Goal: Task Accomplishment & Management: Use online tool/utility

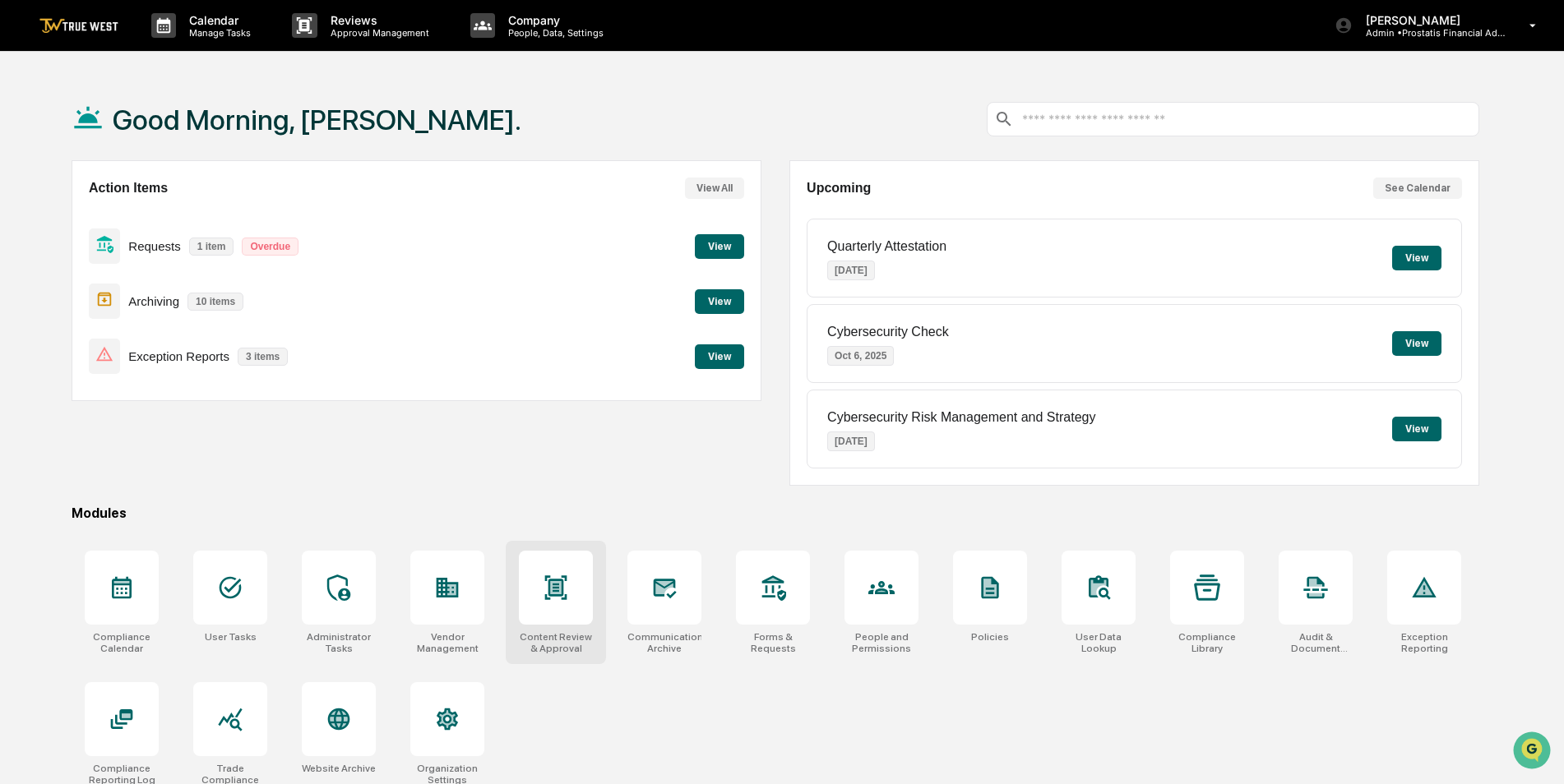
click at [542, 595] on div at bounding box center [556, 587] width 74 height 74
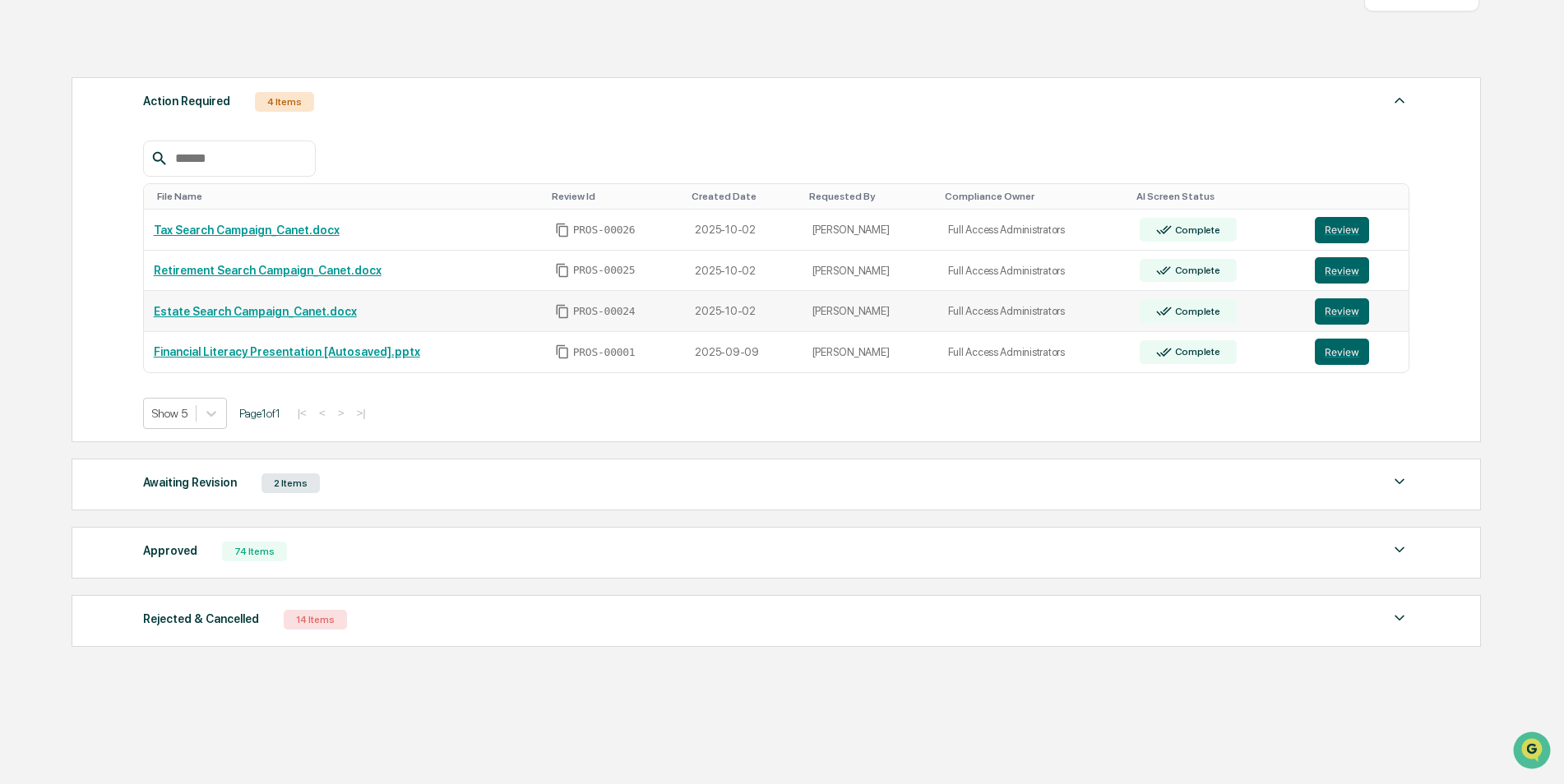
scroll to position [222, 0]
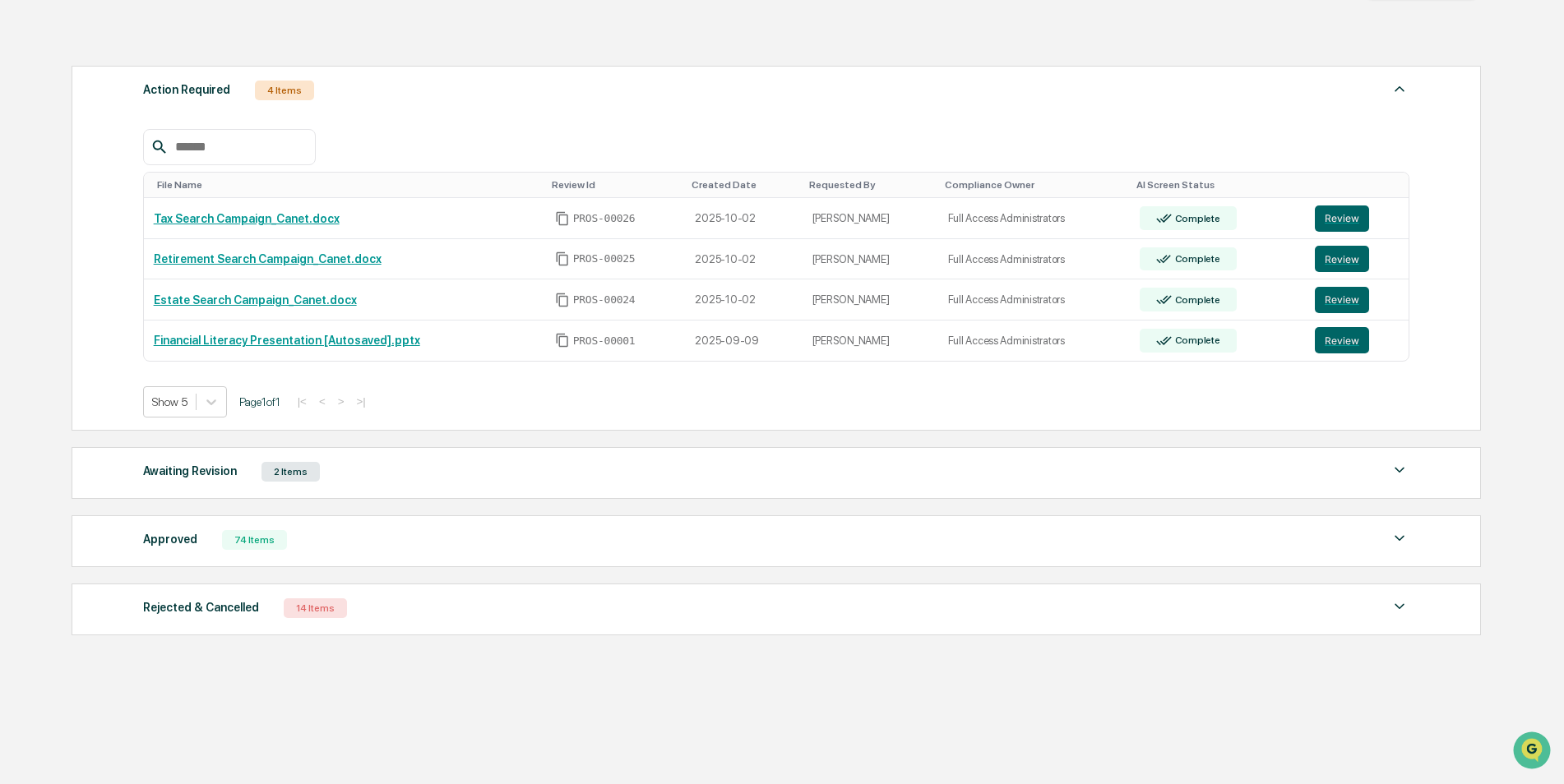
click at [1068, 476] on div "Awaiting Revision 2 Items" at bounding box center [776, 471] width 1267 height 23
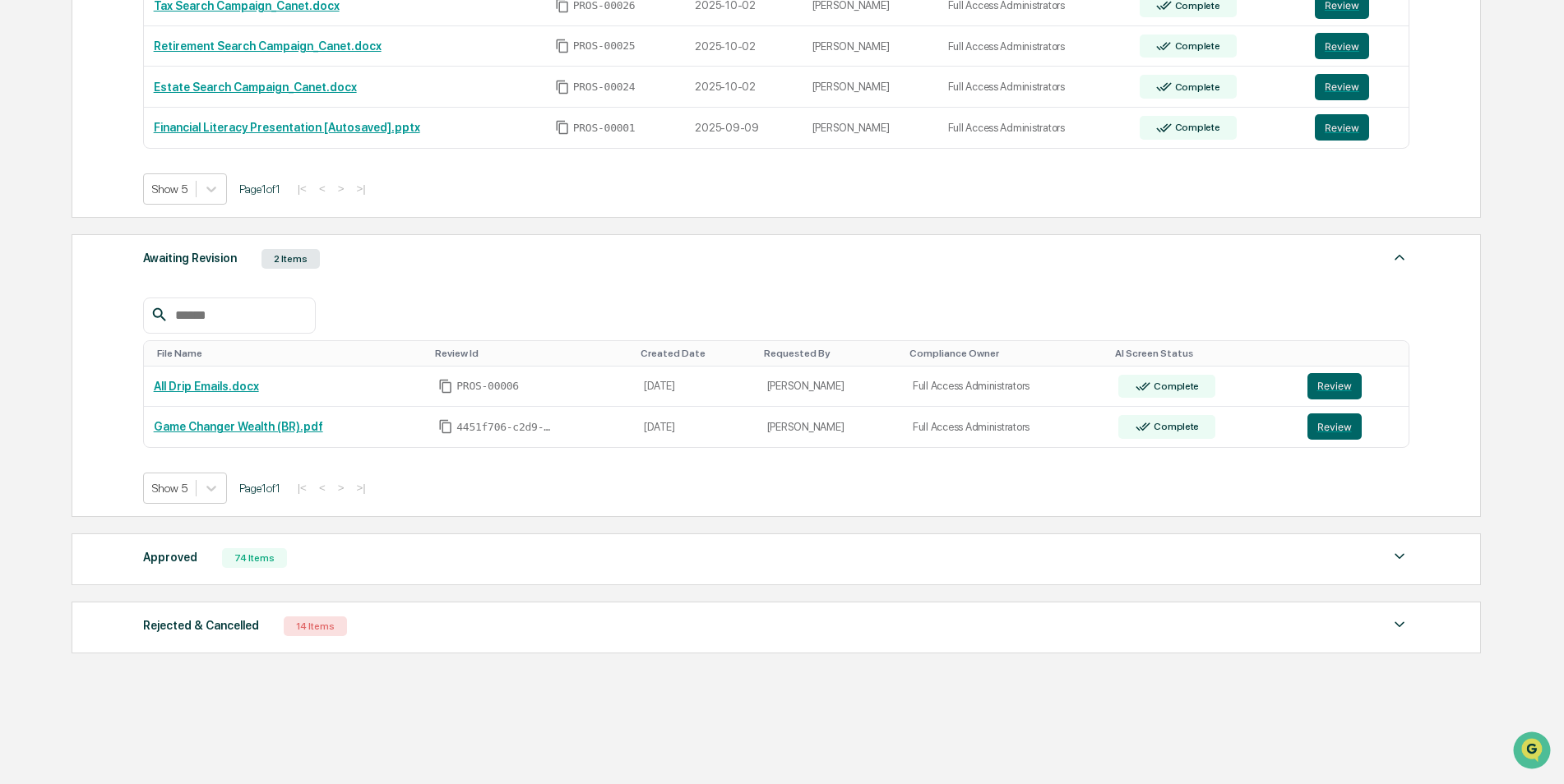
scroll to position [452, 0]
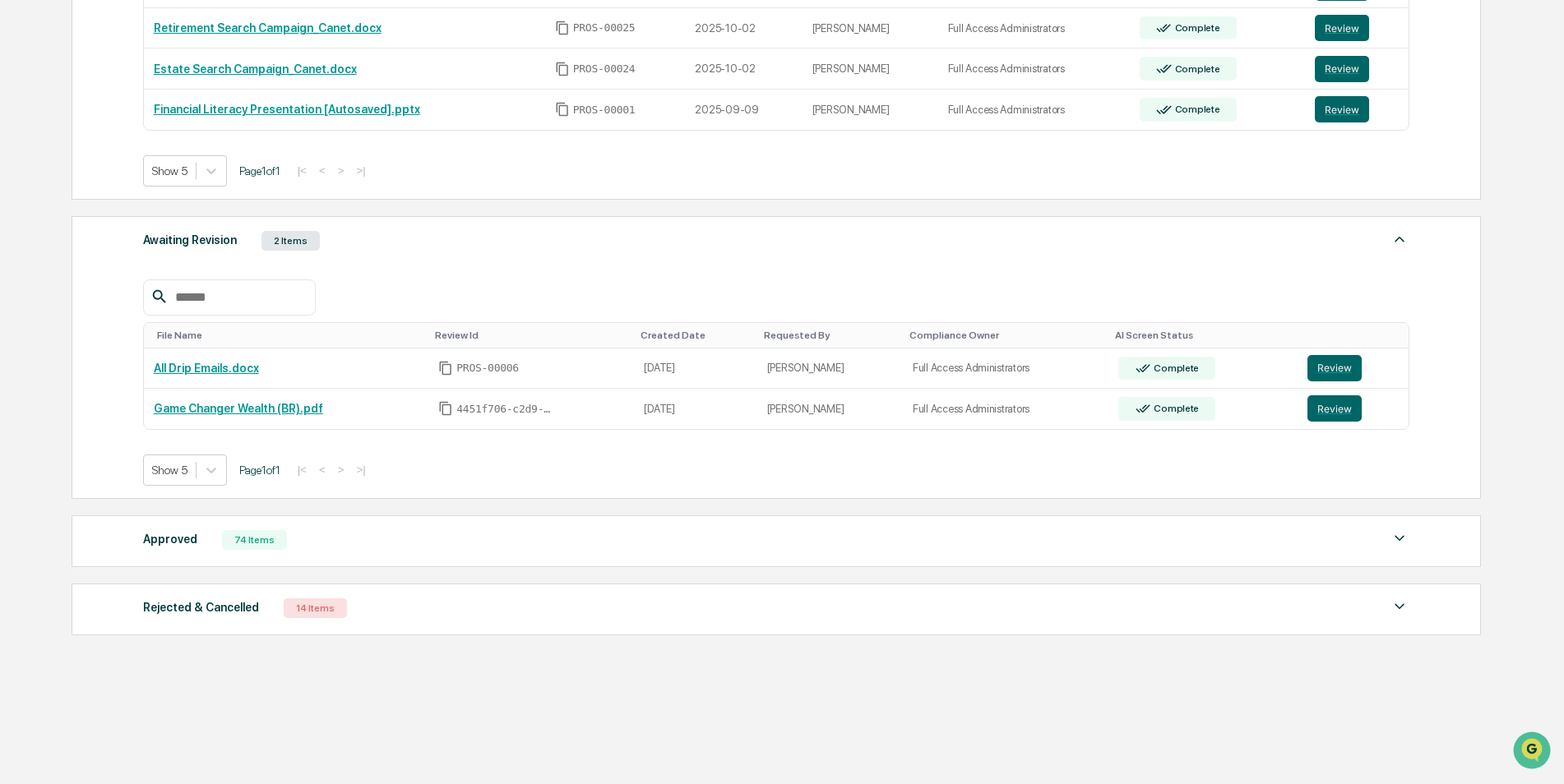
click at [471, 608] on div "Rejected & Cancelled 14 Items" at bounding box center [776, 608] width 1267 height 23
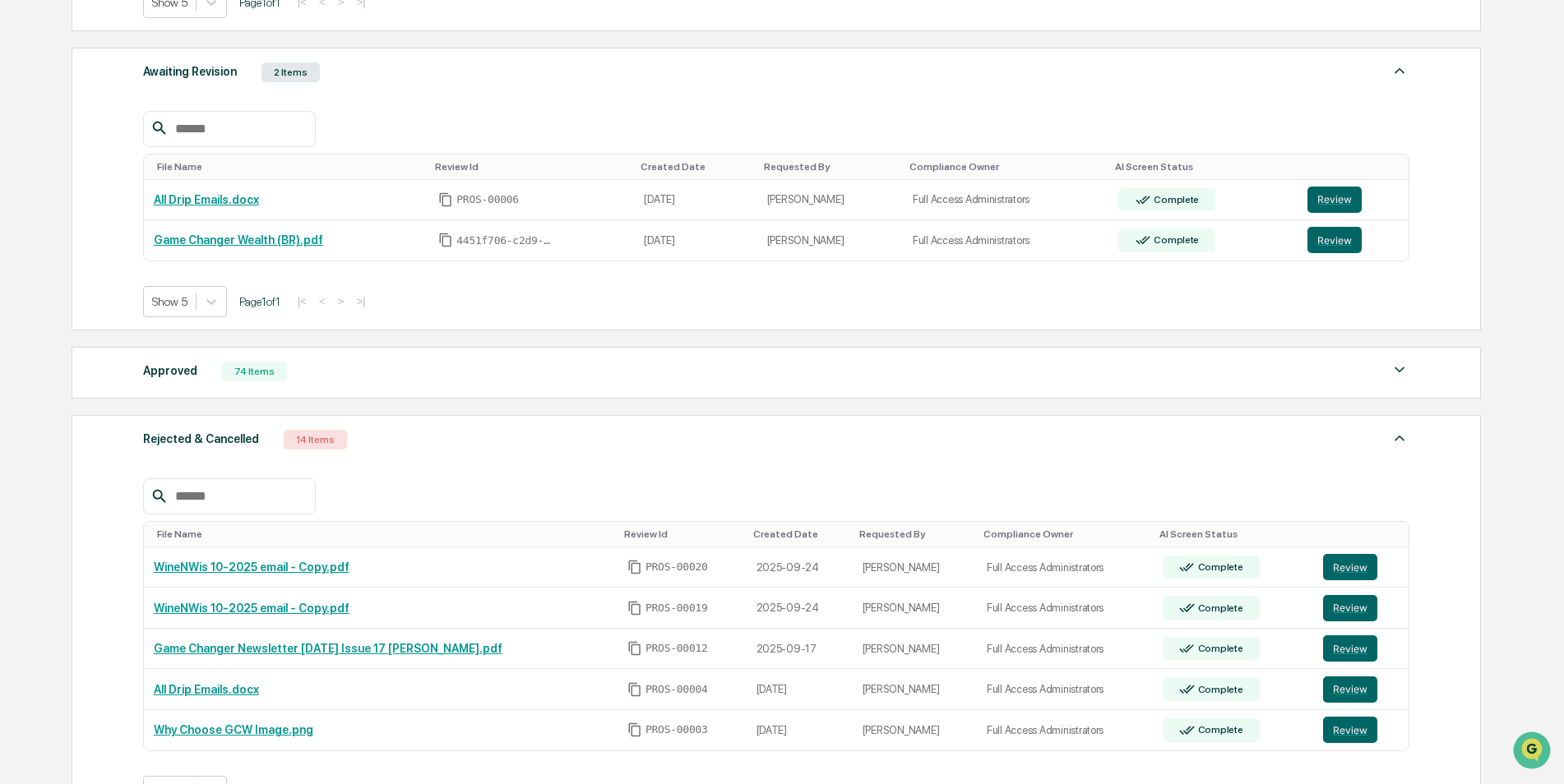
scroll to position [535, 0]
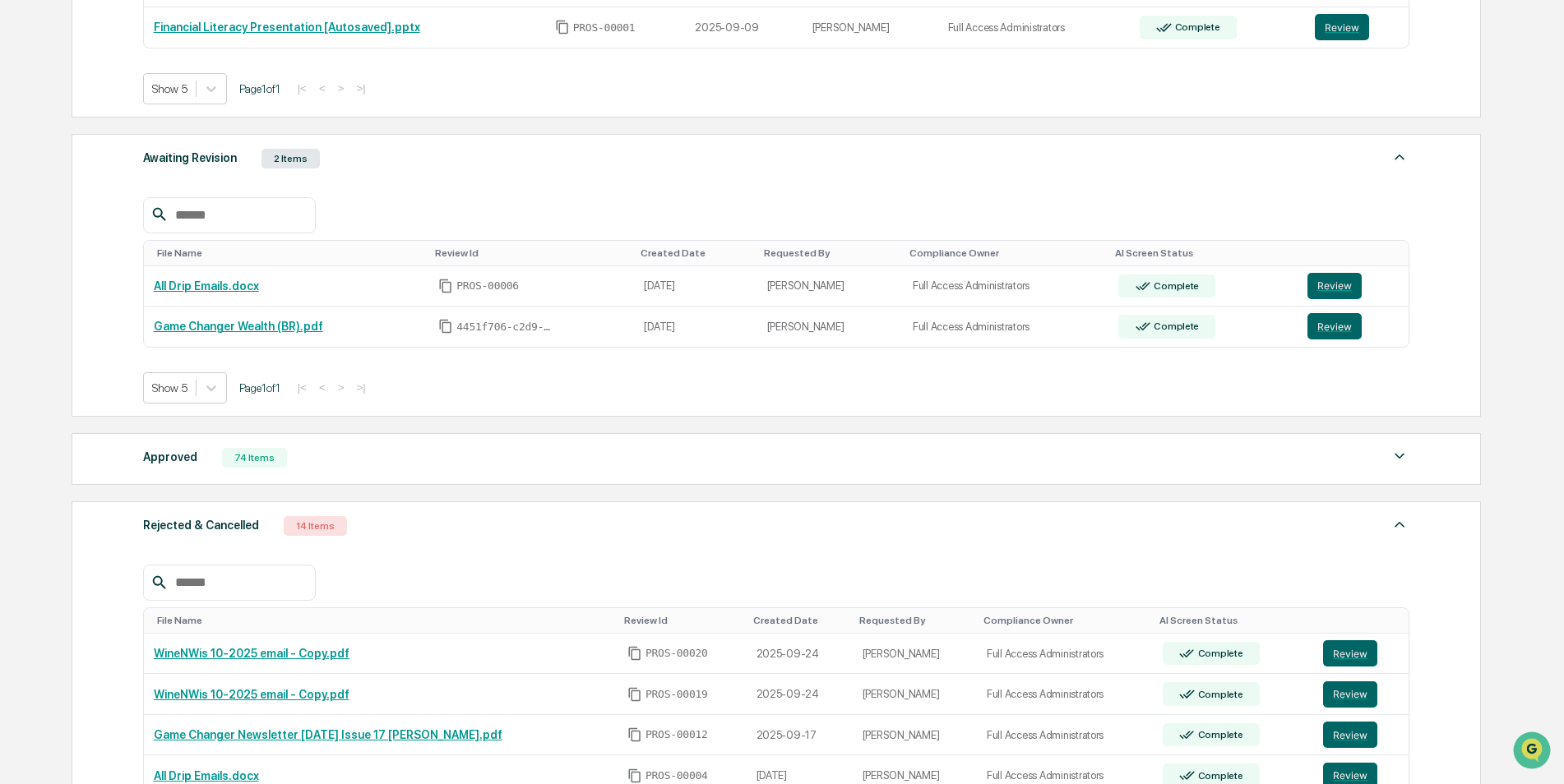
click at [433, 464] on div "Approved 74 Items" at bounding box center [776, 457] width 1267 height 23
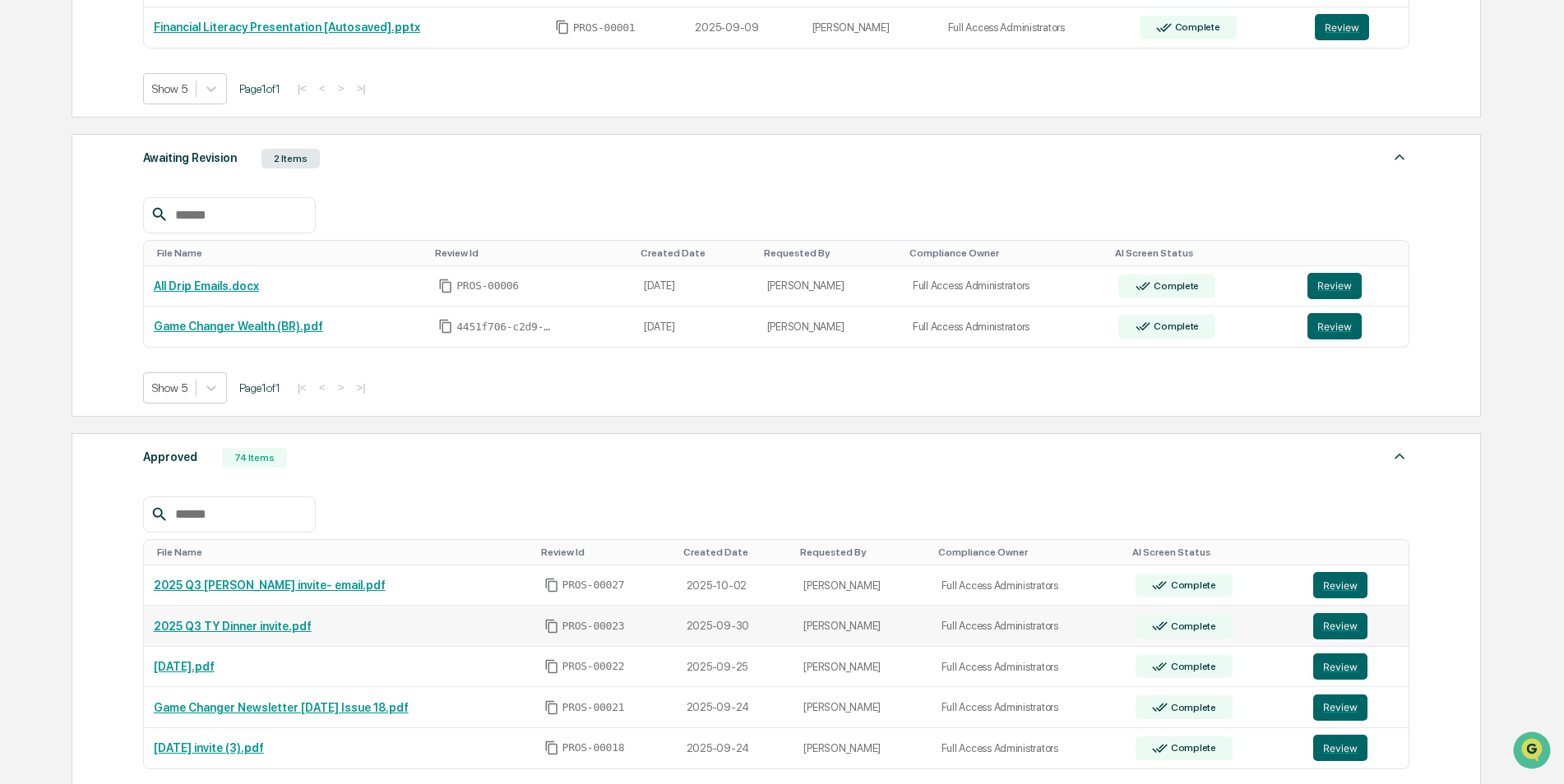
click at [244, 627] on link "2025 Q3 TY Dinner invite.pdf" at bounding box center [233, 626] width 158 height 13
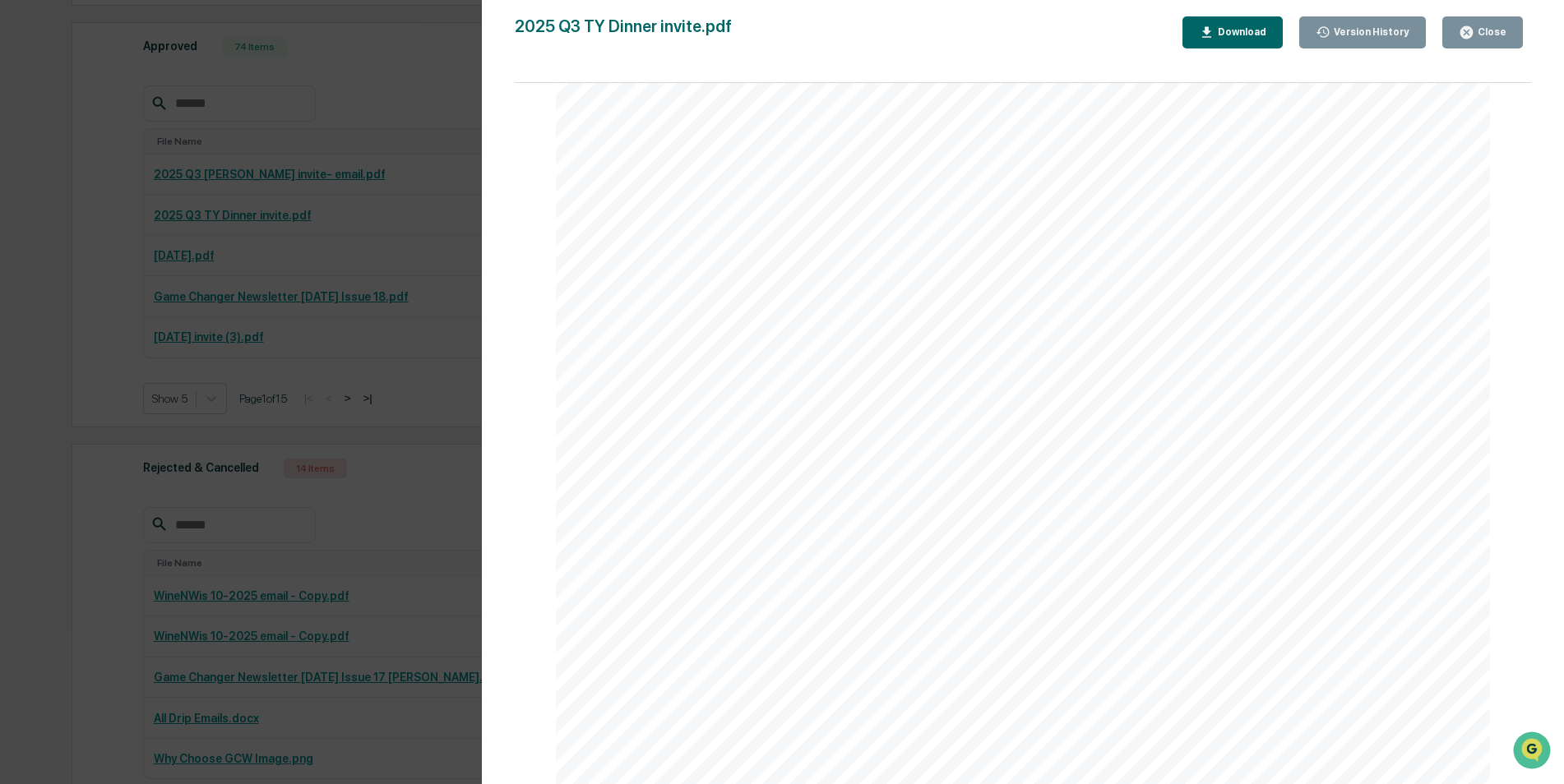
scroll to position [0, 0]
click at [81, 526] on div "Version History [DATE] 06:45 PM [PERSON_NAME] 2025 Q3 TY Dinner invite.pdf Clos…" at bounding box center [782, 392] width 1564 height 784
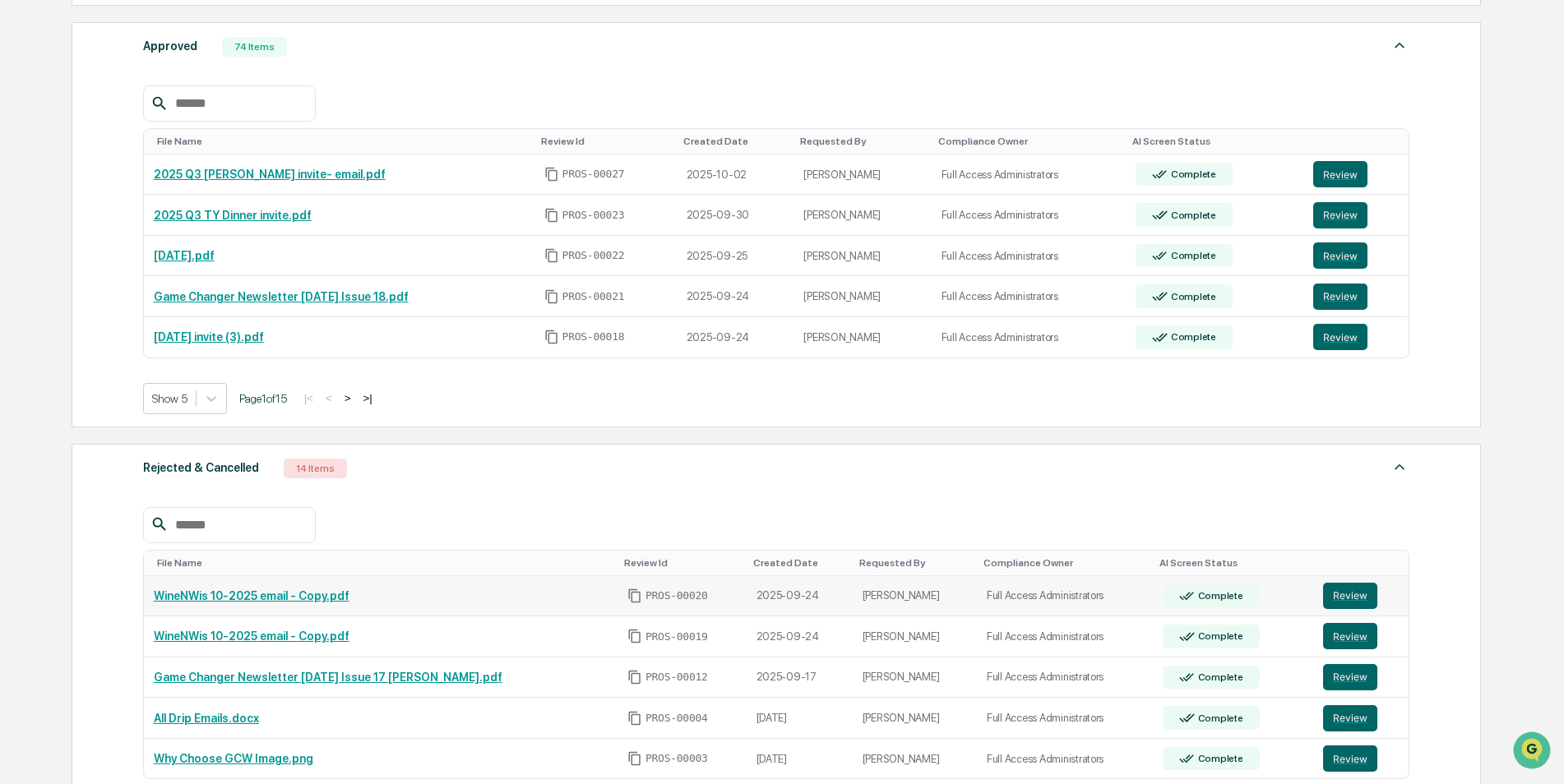
click at [255, 594] on link "WineNWis 10-2025 email - Copy.pdf" at bounding box center [252, 596] width 196 height 13
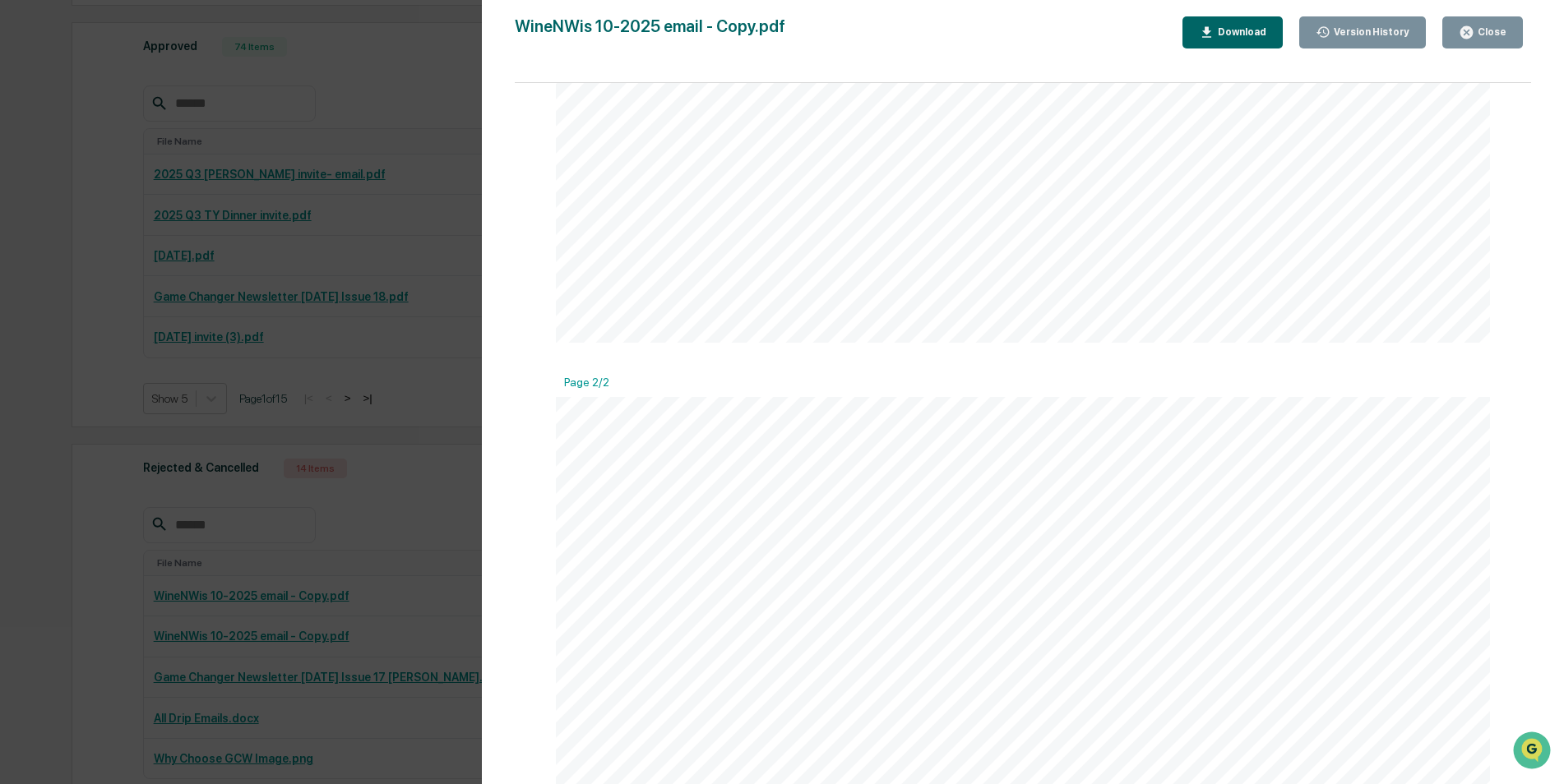
scroll to position [1232, 0]
click at [2, 545] on div "Version History [DATE] 03:49 PM [PERSON_NAME] WineNWis 10-2025 email - Copy.pdf…" at bounding box center [782, 392] width 1564 height 784
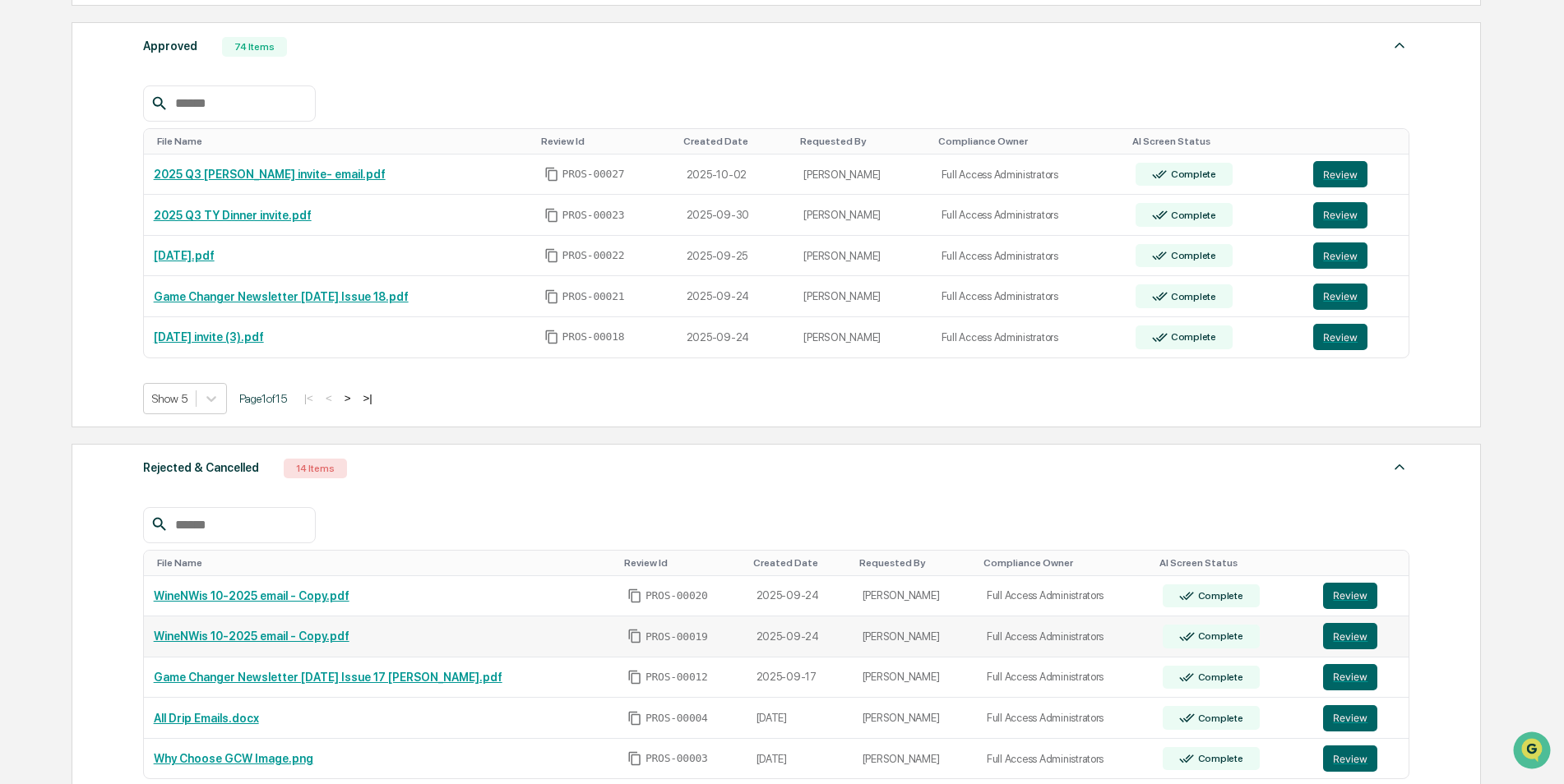
click at [228, 638] on link "WineNWis 10-2025 email - Copy.pdf" at bounding box center [252, 636] width 196 height 13
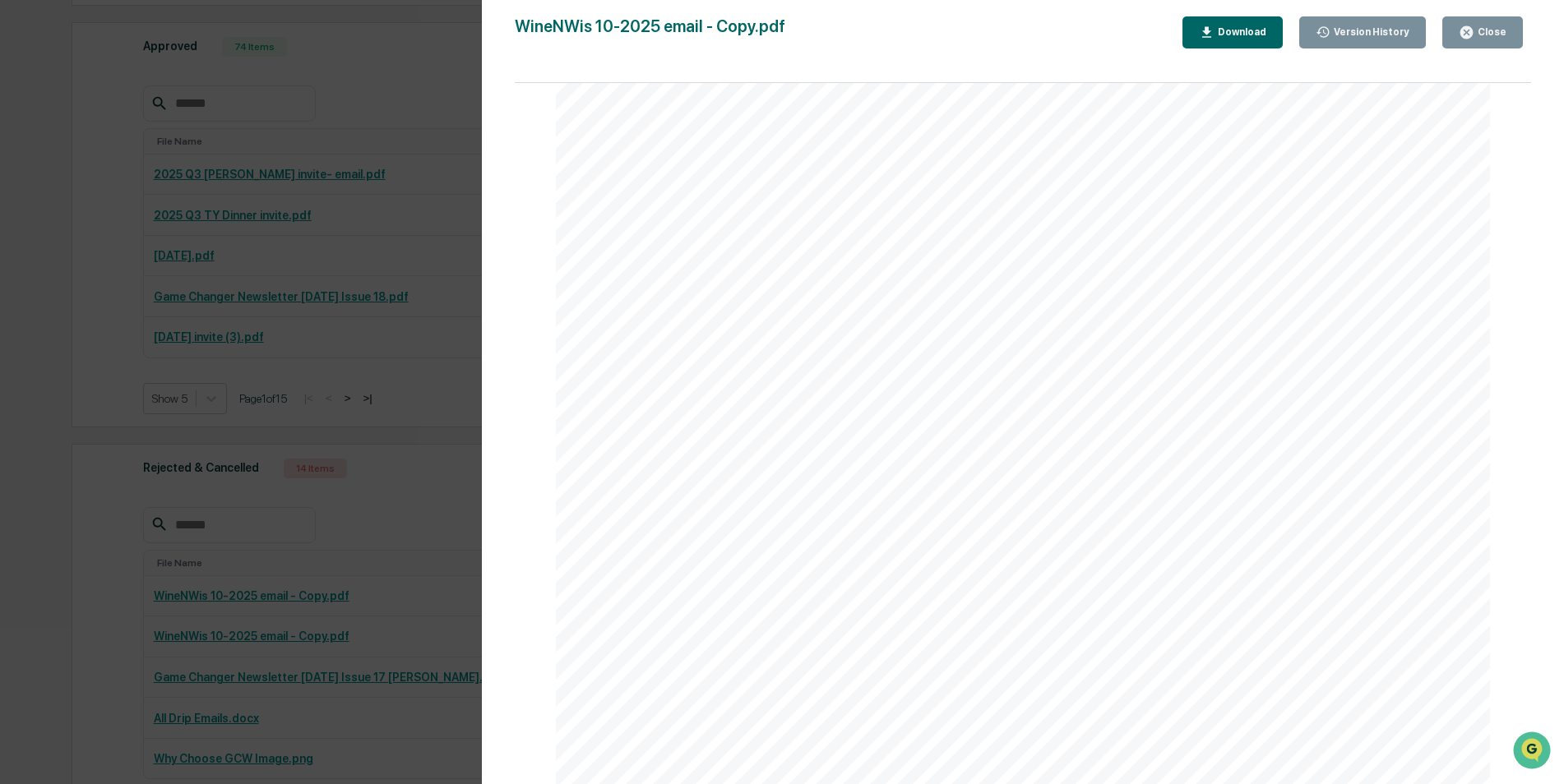
scroll to position [1315, 0]
click at [87, 550] on div "Version History [DATE] 03:42 PM [PERSON_NAME] WineNWis 10-2025 email - Copy.pdf…" at bounding box center [782, 392] width 1564 height 784
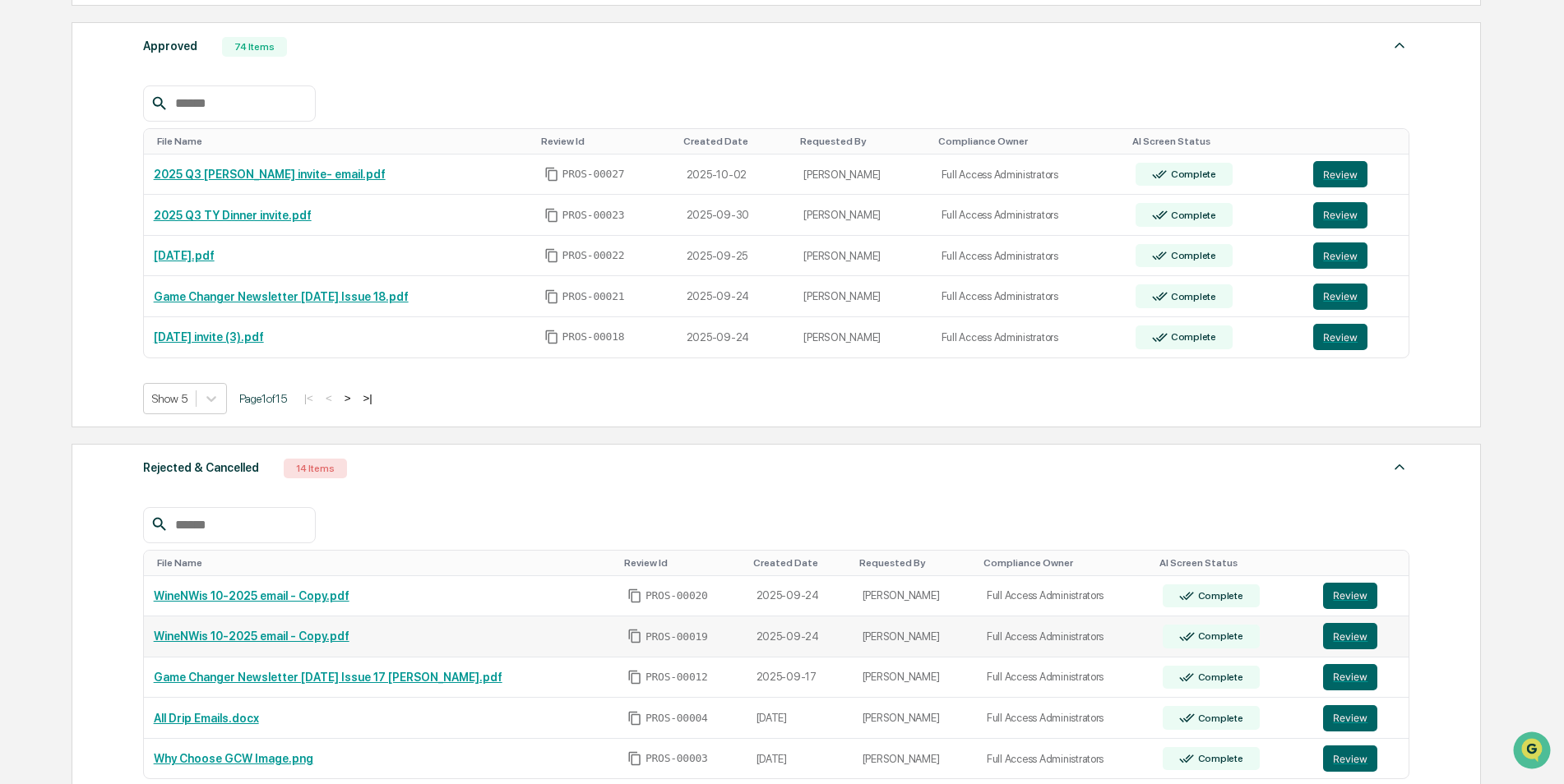
click at [238, 637] on link "WineNWis 10-2025 email - Copy.pdf" at bounding box center [252, 636] width 196 height 13
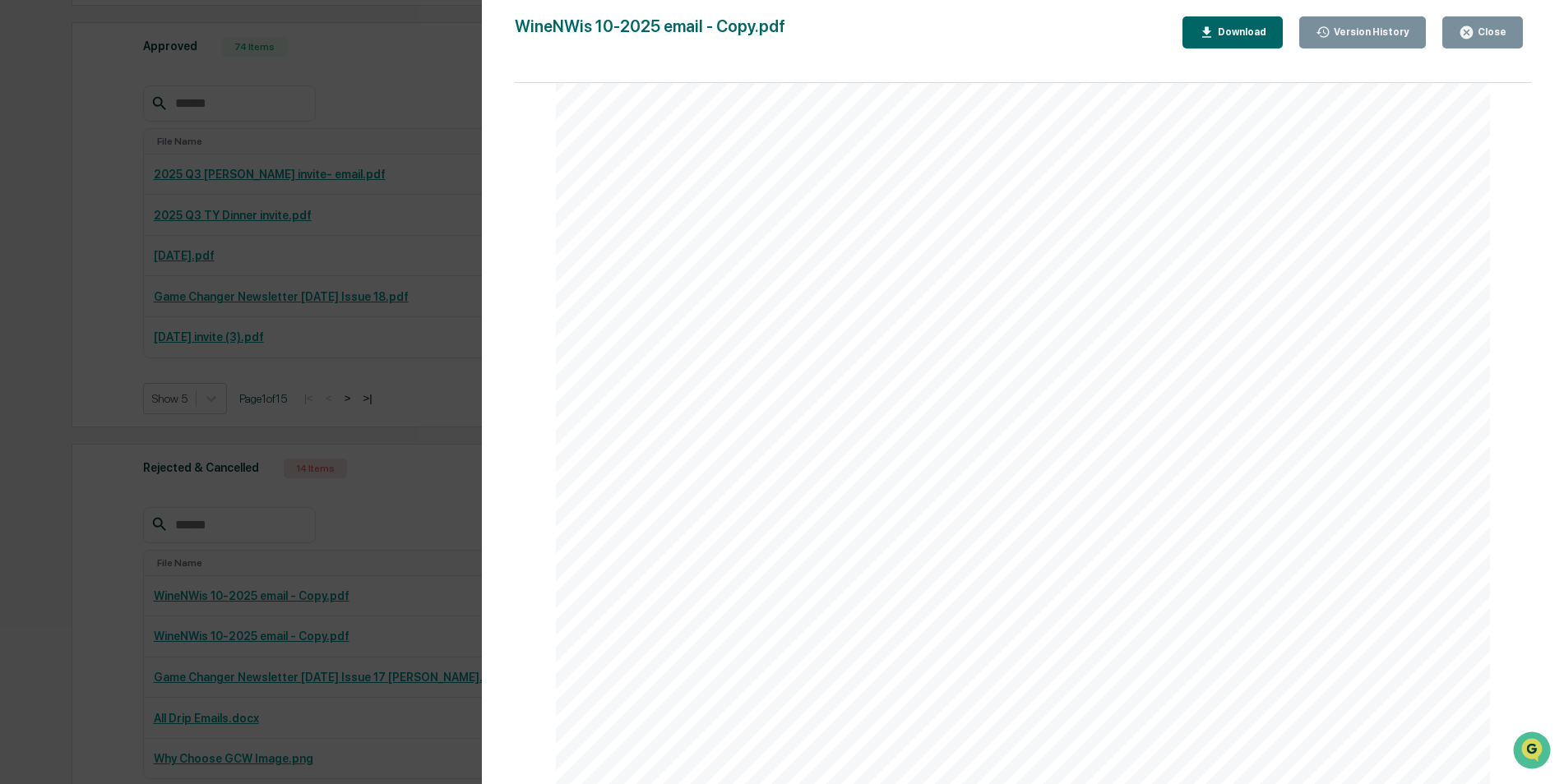
scroll to position [1644, 0]
click at [95, 540] on div "Version History [DATE] 03:42 PM [PERSON_NAME] WineNWis 10-2025 email - Copy.pdf…" at bounding box center [782, 392] width 1564 height 784
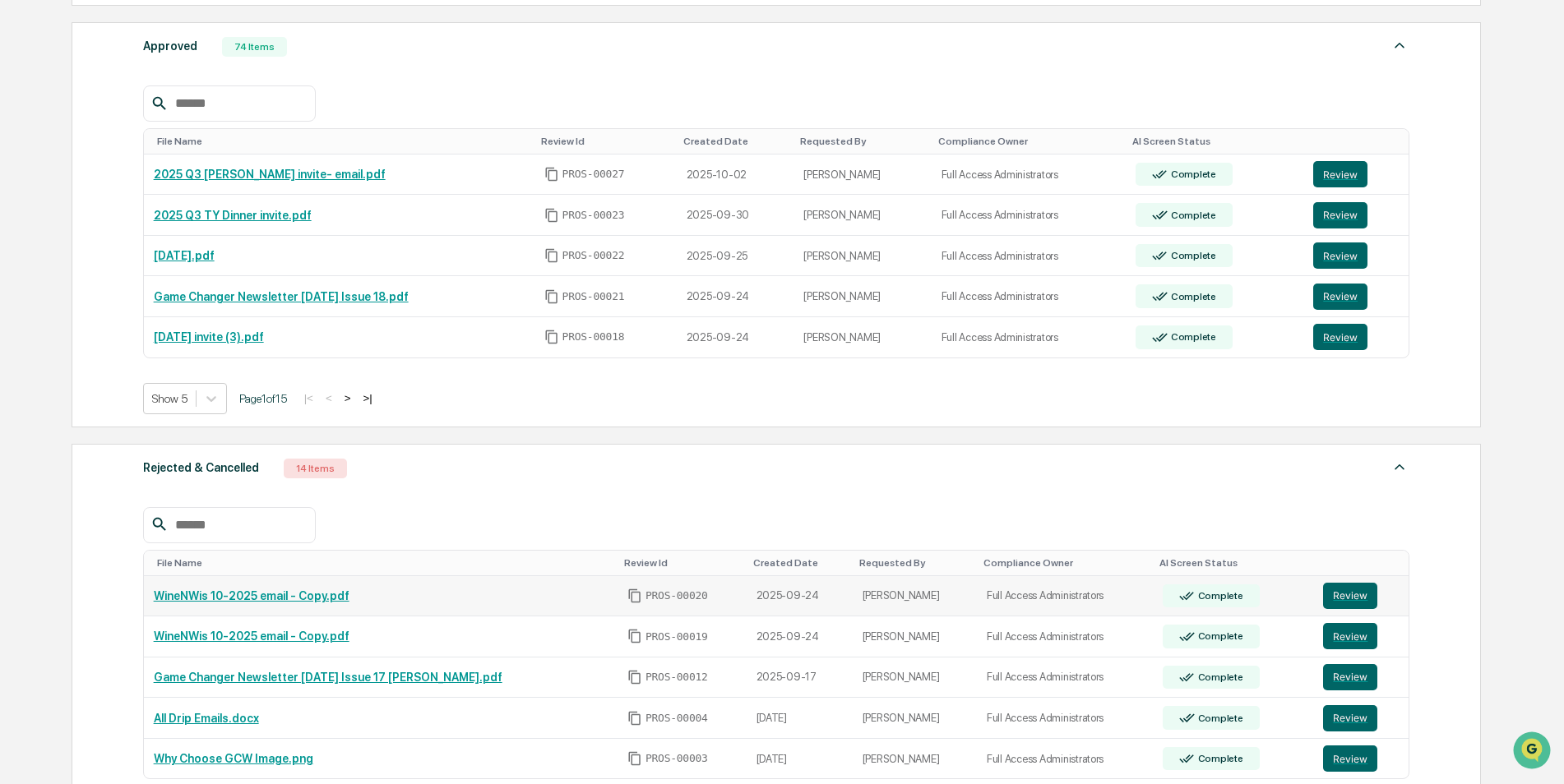
click at [188, 593] on link "WineNWis 10-2025 email - Copy.pdf" at bounding box center [252, 596] width 196 height 13
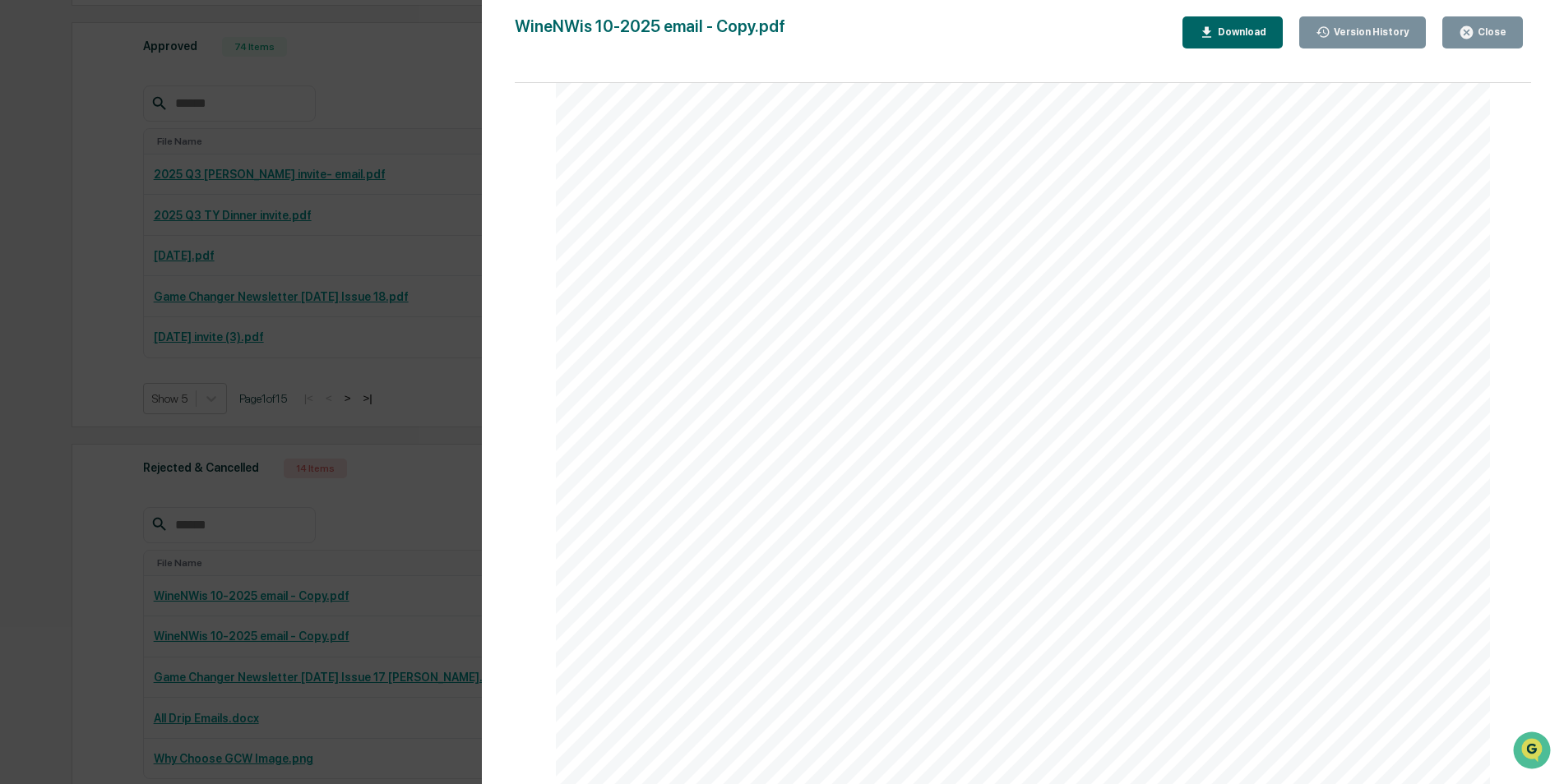
scroll to position [1807, 0]
drag, startPoint x: 100, startPoint y: 412, endPoint x: 18, endPoint y: 424, distance: 82.9
click at [100, 413] on div "Version History [DATE] 03:49 PM [PERSON_NAME] WineNWis 10-2025 email - Copy.pdf…" at bounding box center [782, 392] width 1564 height 784
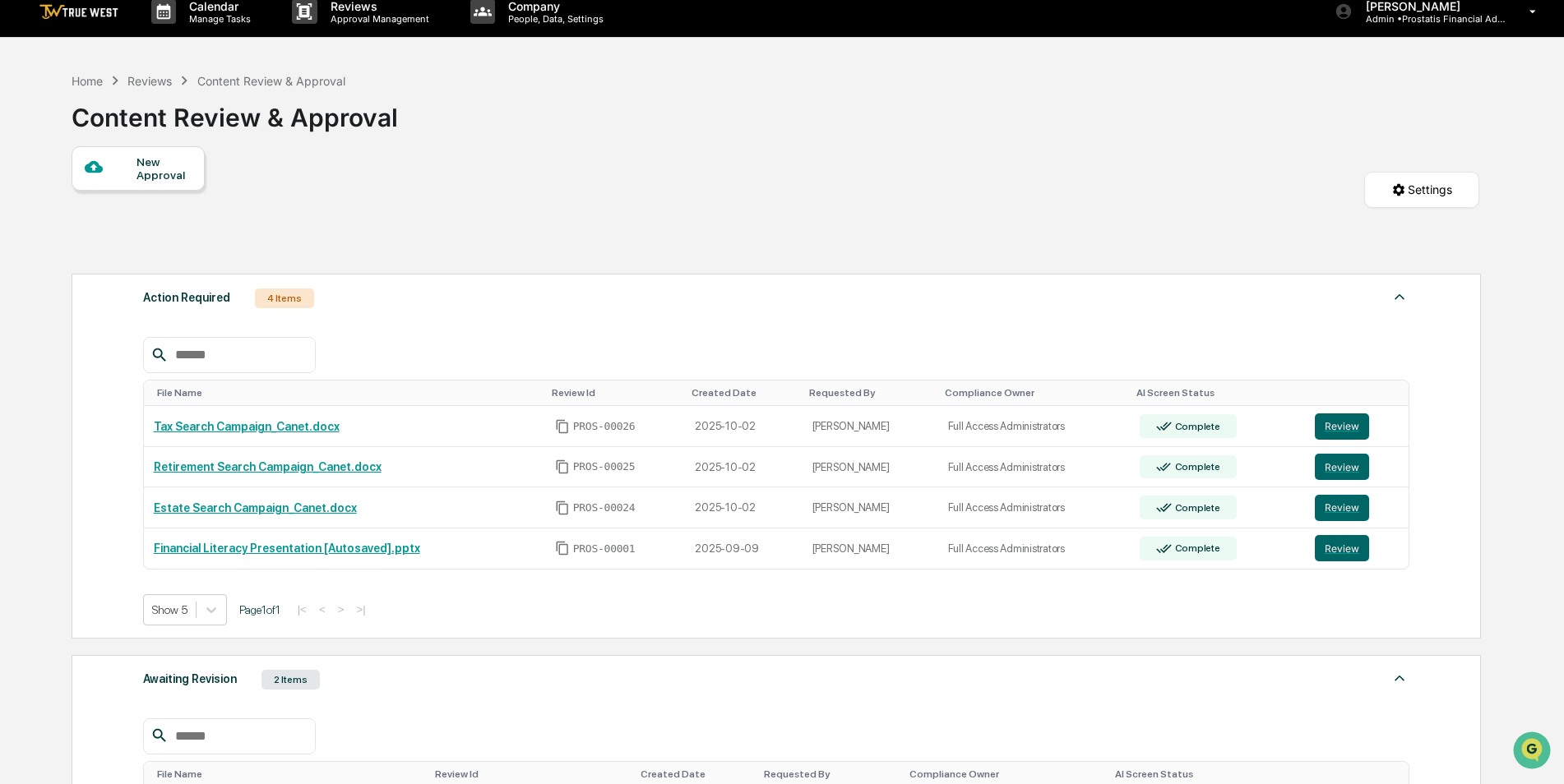
scroll to position [0, 0]
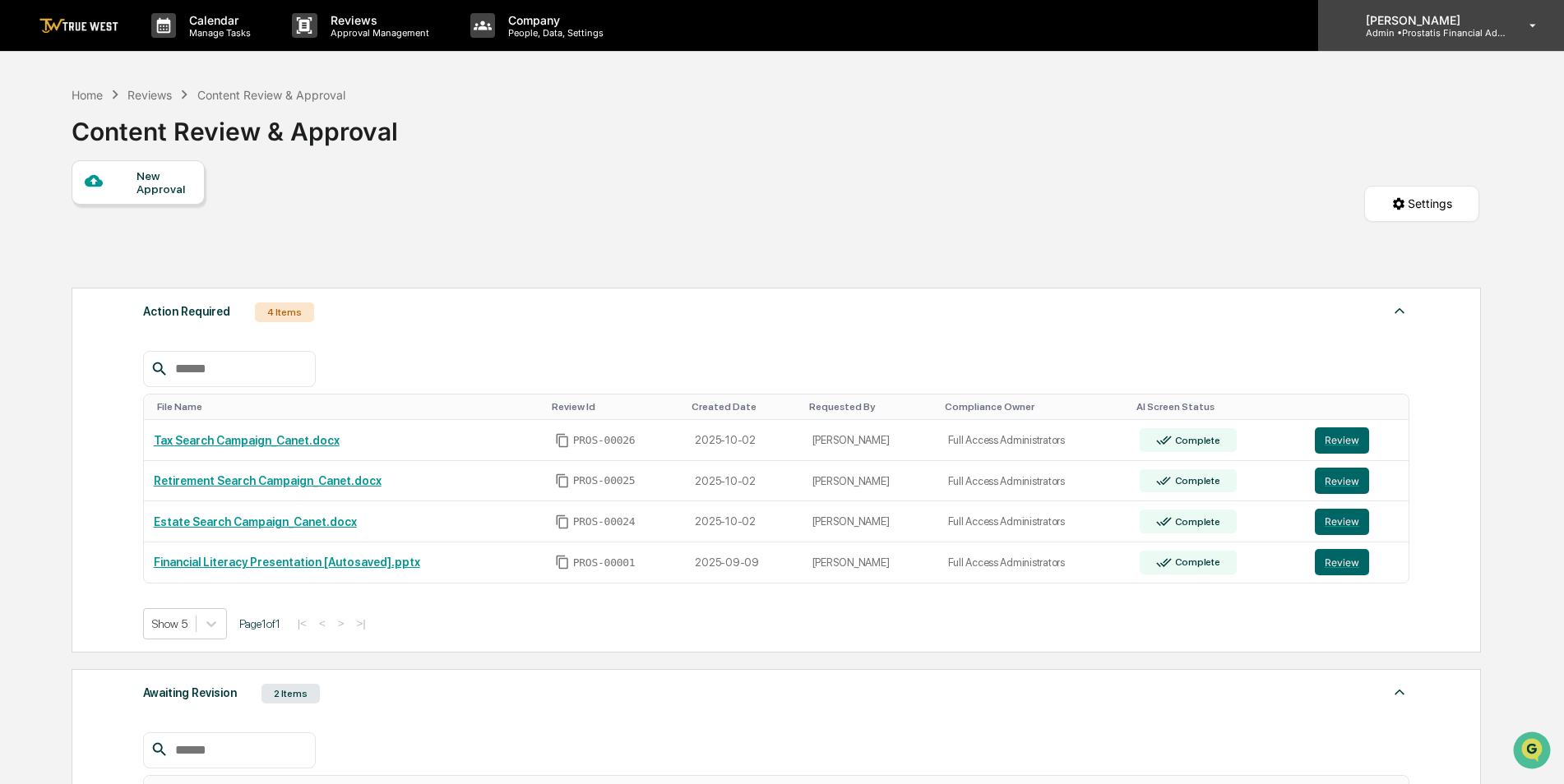
click at [1422, 30] on p "Admin • Prostatis Financial Advisors" at bounding box center [1429, 33] width 153 height 12
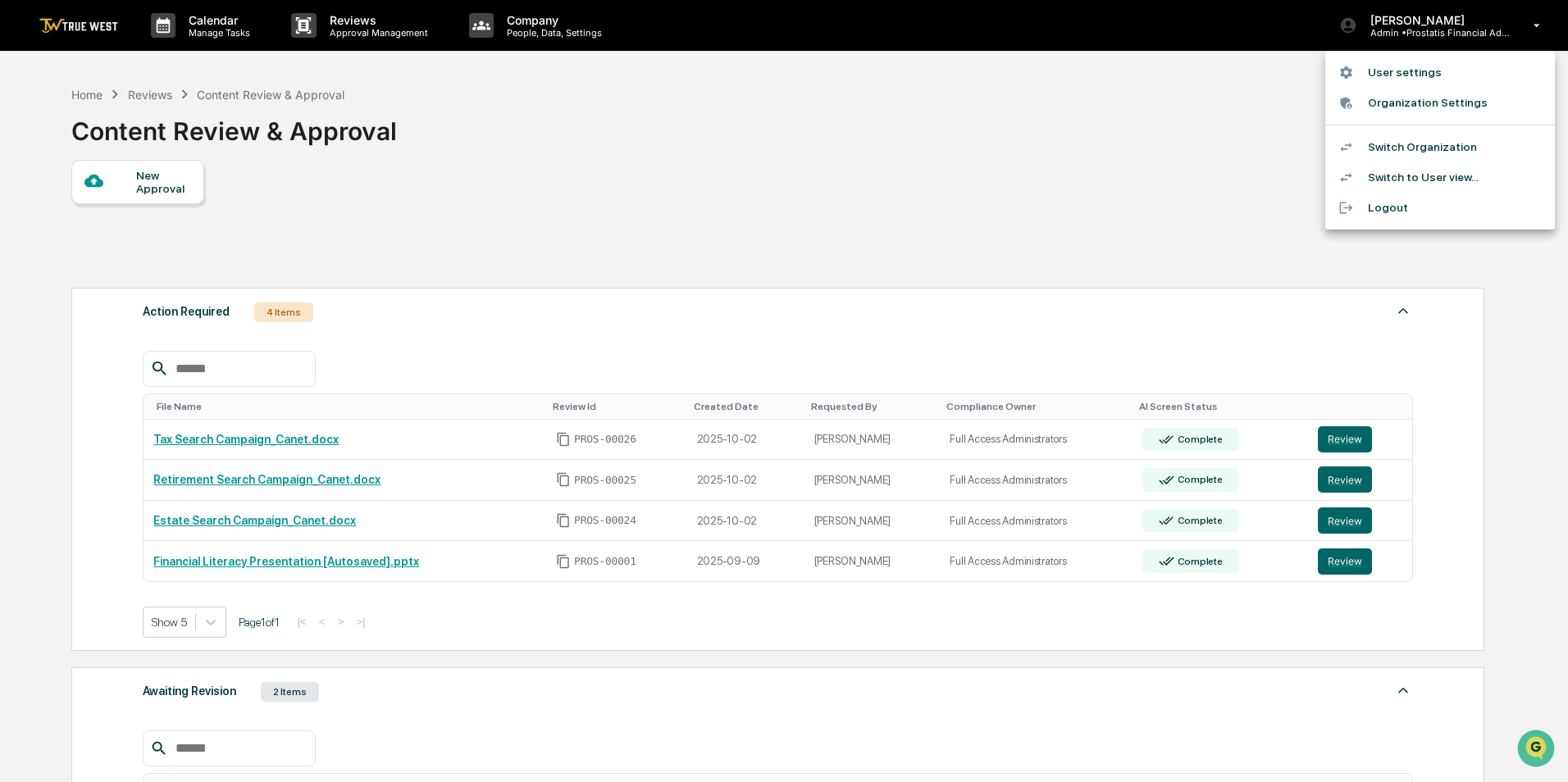
drag, startPoint x: 989, startPoint y: 144, endPoint x: 736, endPoint y: 104, distance: 256.1
click at [982, 144] on div at bounding box center [784, 391] width 1568 height 782
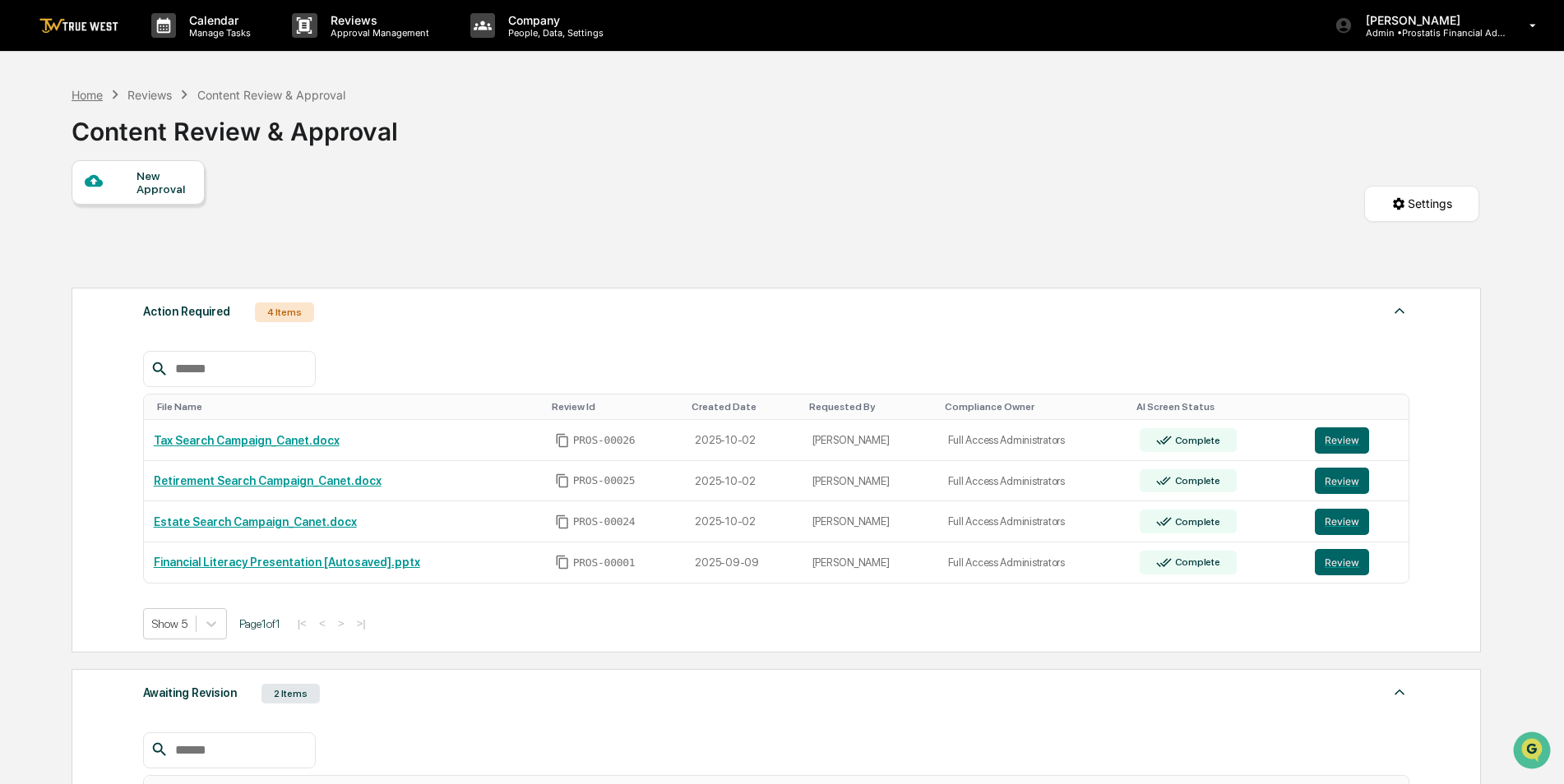
click at [81, 95] on div "Home" at bounding box center [87, 95] width 31 height 14
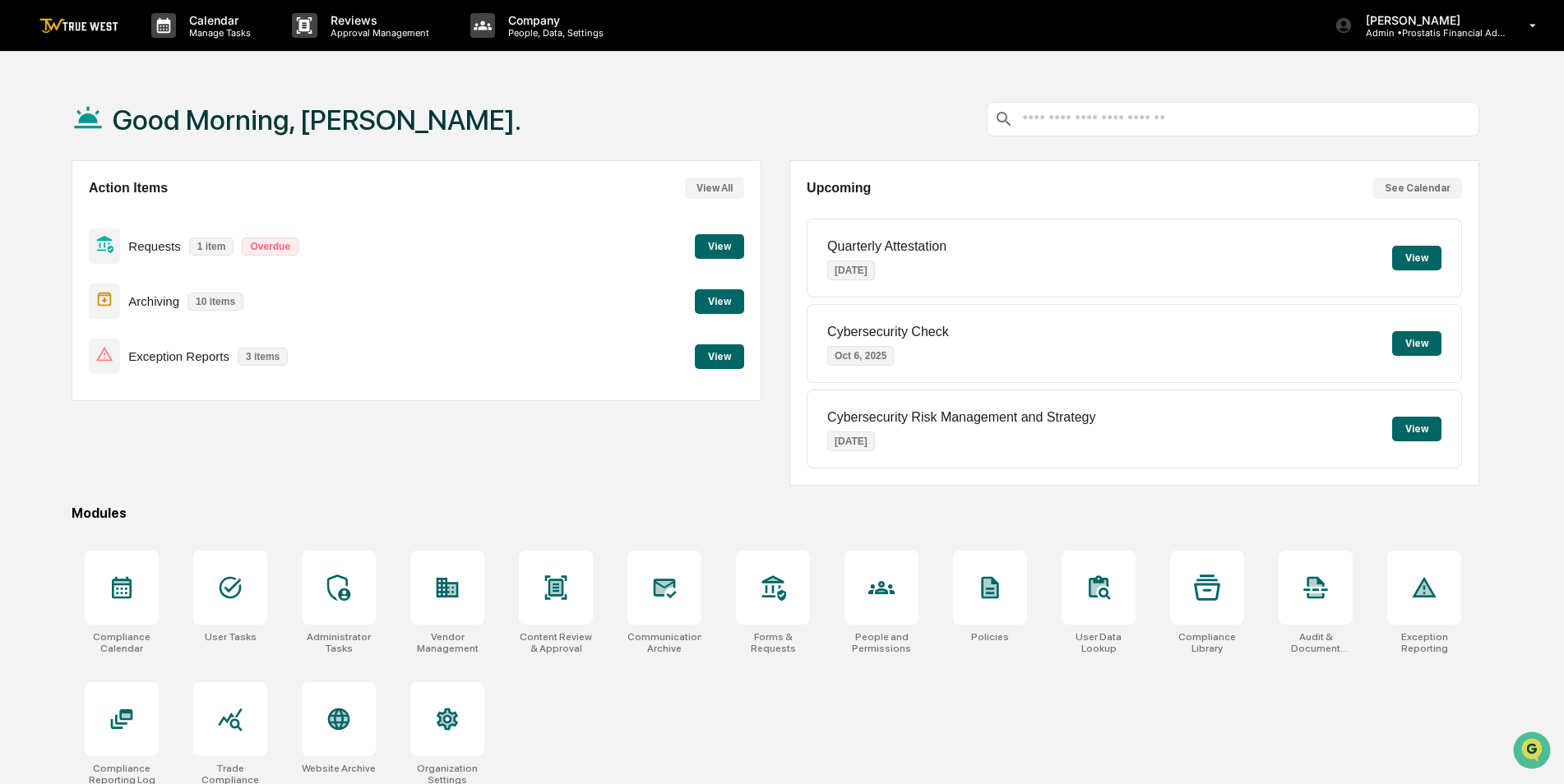
click at [1436, 189] on button "See Calendar" at bounding box center [1417, 188] width 89 height 21
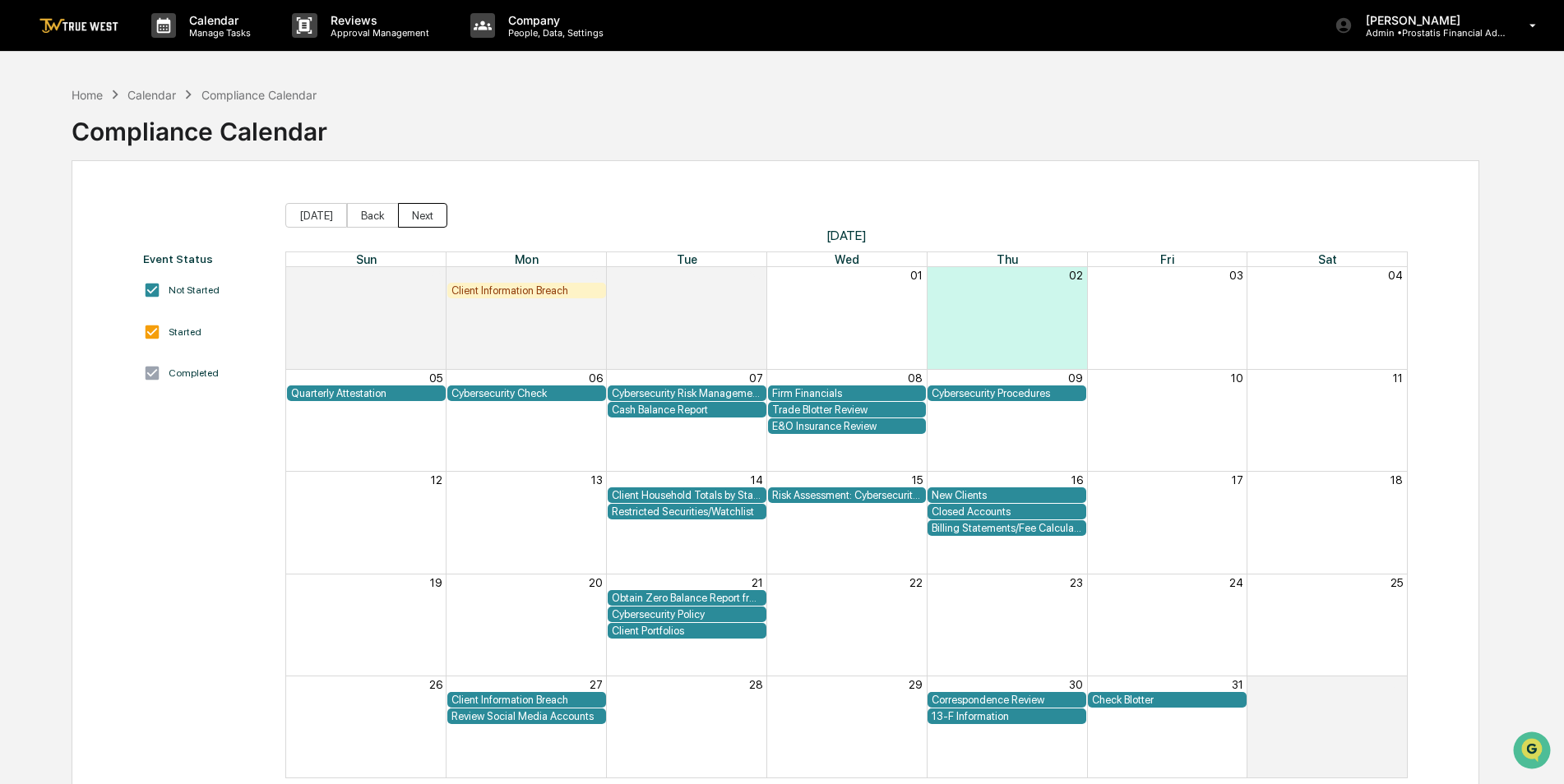
click at [418, 220] on button "Next" at bounding box center [422, 216] width 49 height 25
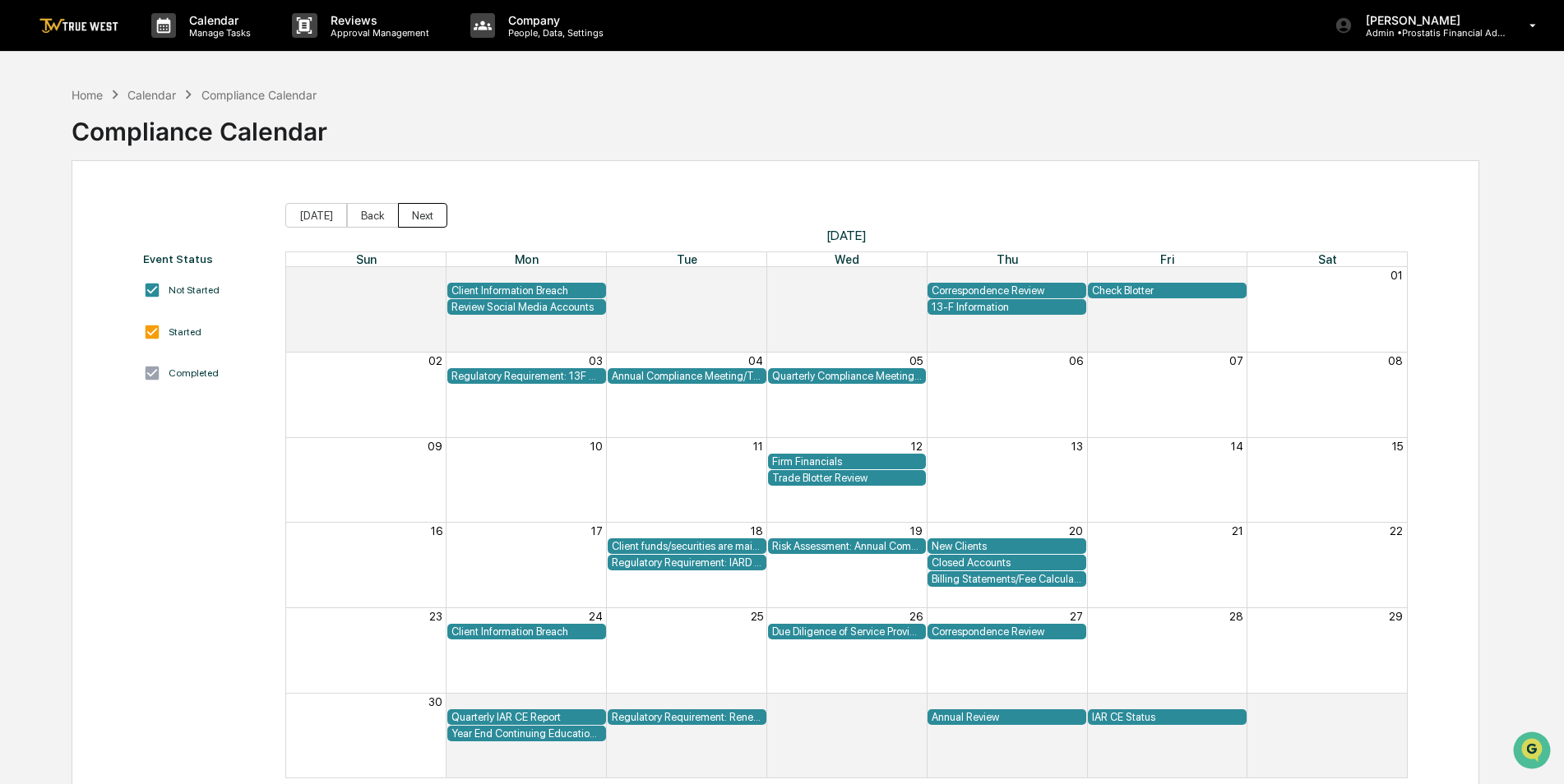
click at [418, 220] on button "Next" at bounding box center [422, 216] width 49 height 25
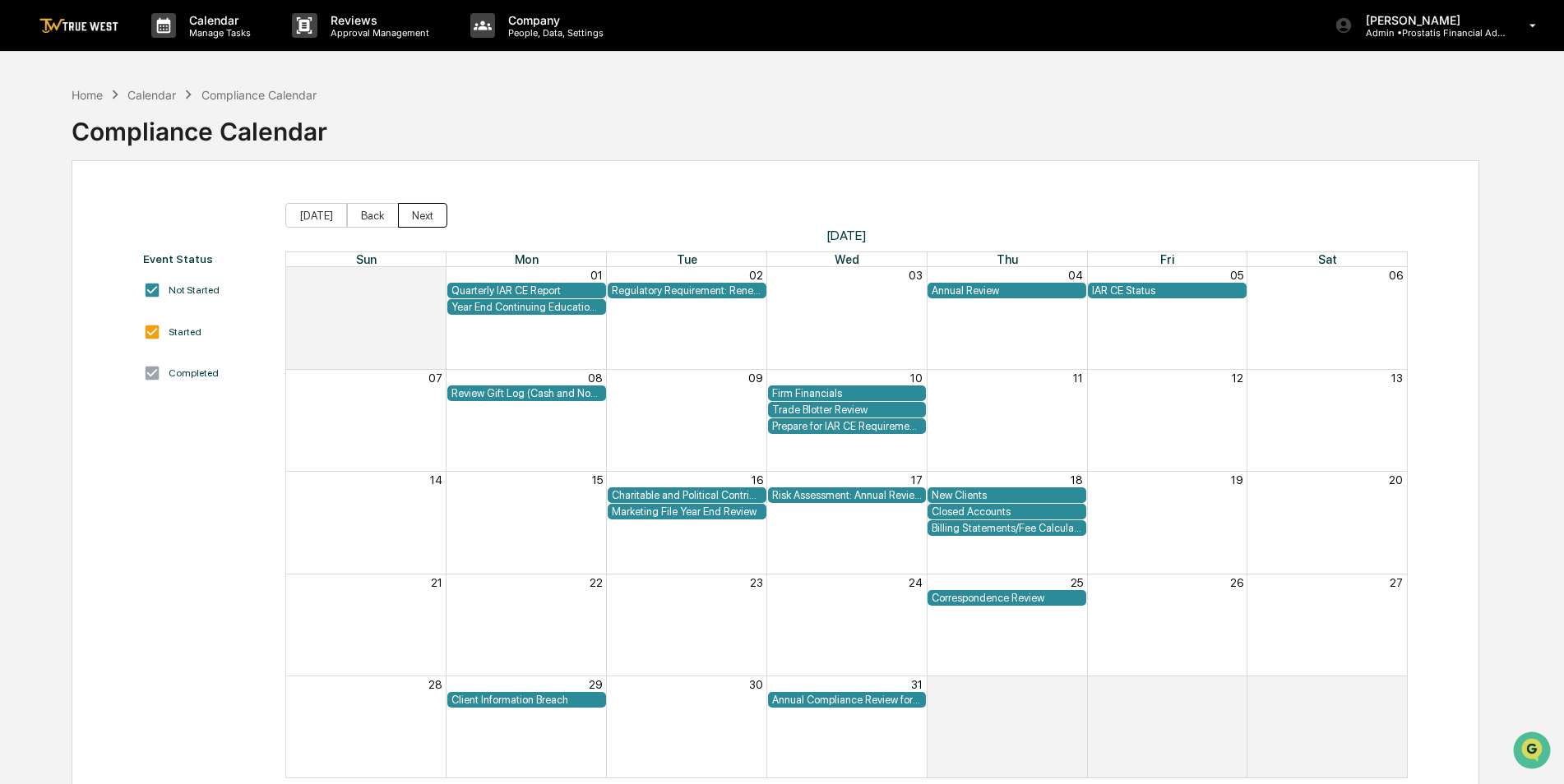
click at [418, 220] on button "Next" at bounding box center [422, 216] width 49 height 25
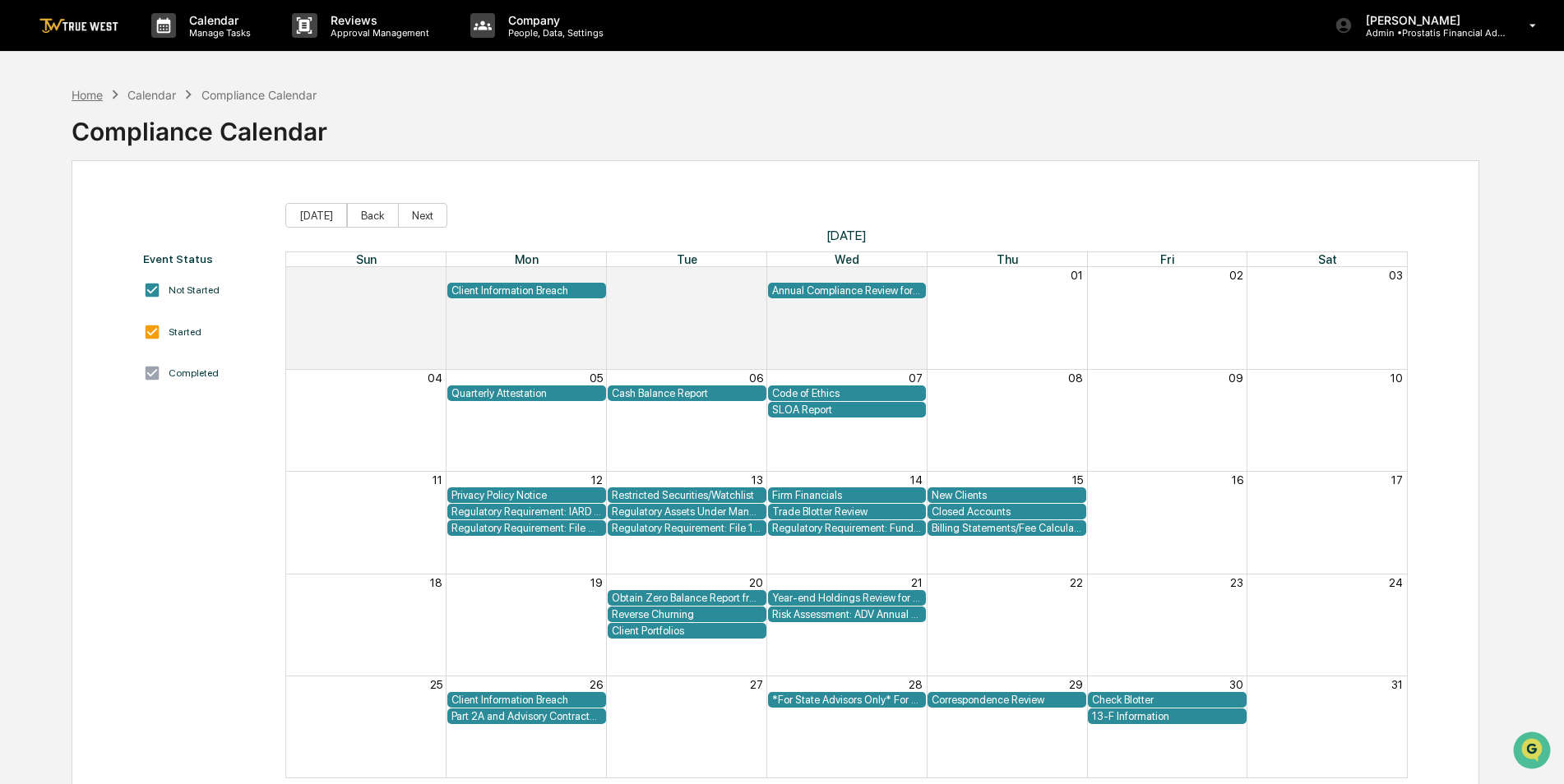
click at [82, 99] on div "Home" at bounding box center [87, 95] width 31 height 14
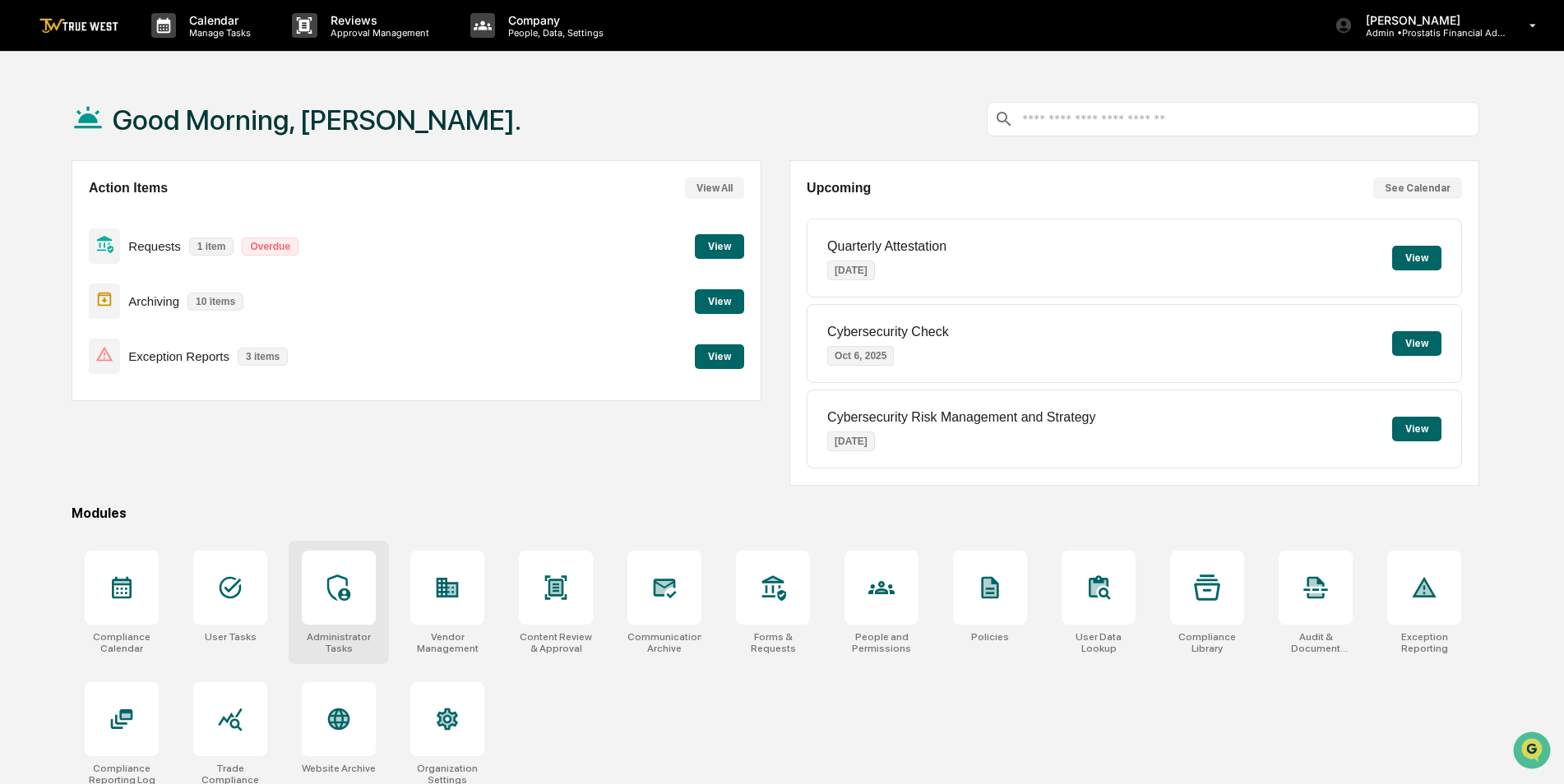
click at [324, 597] on div at bounding box center [339, 587] width 74 height 74
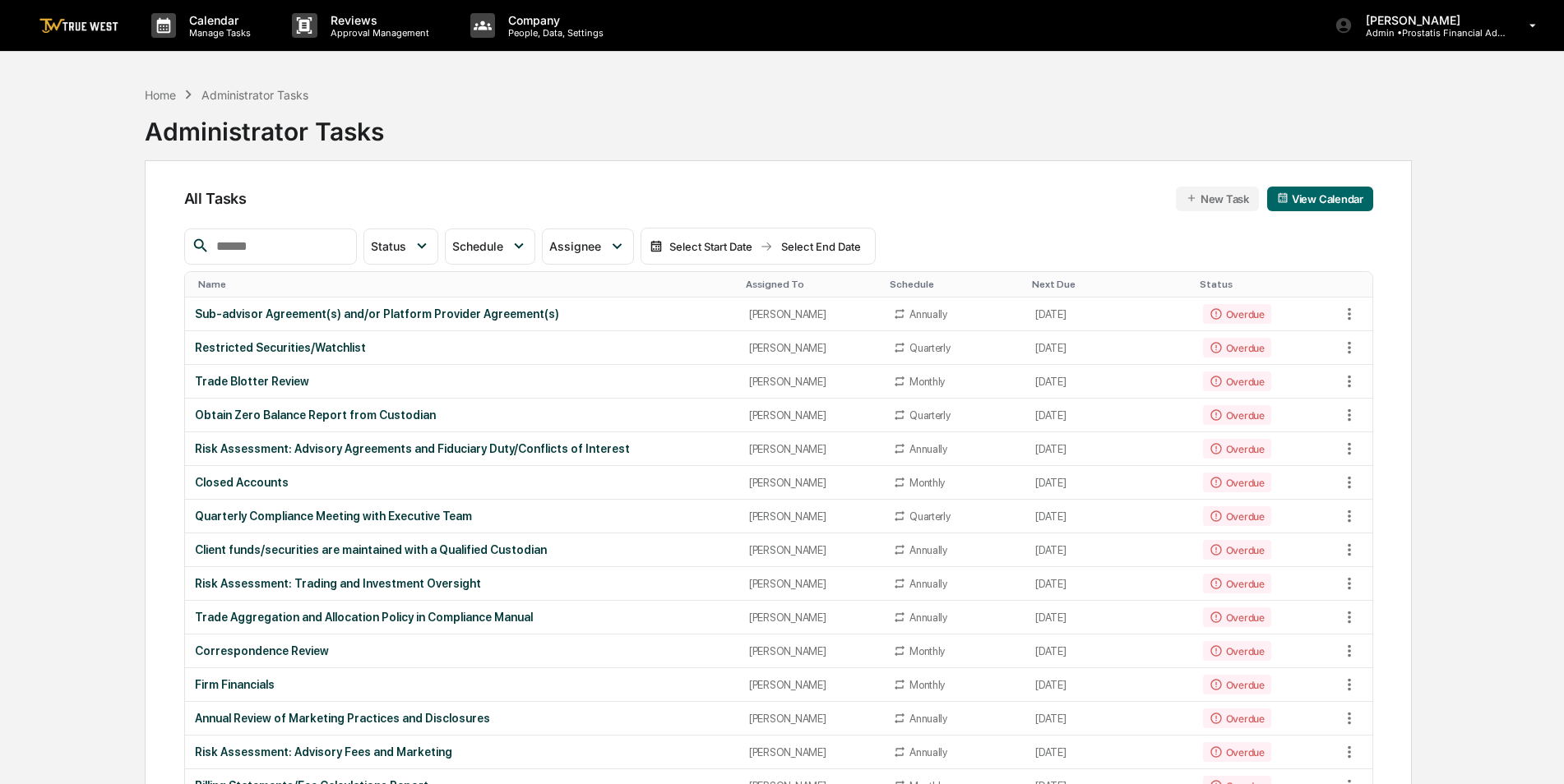
click at [254, 253] on input "text" at bounding box center [280, 247] width 140 height 21
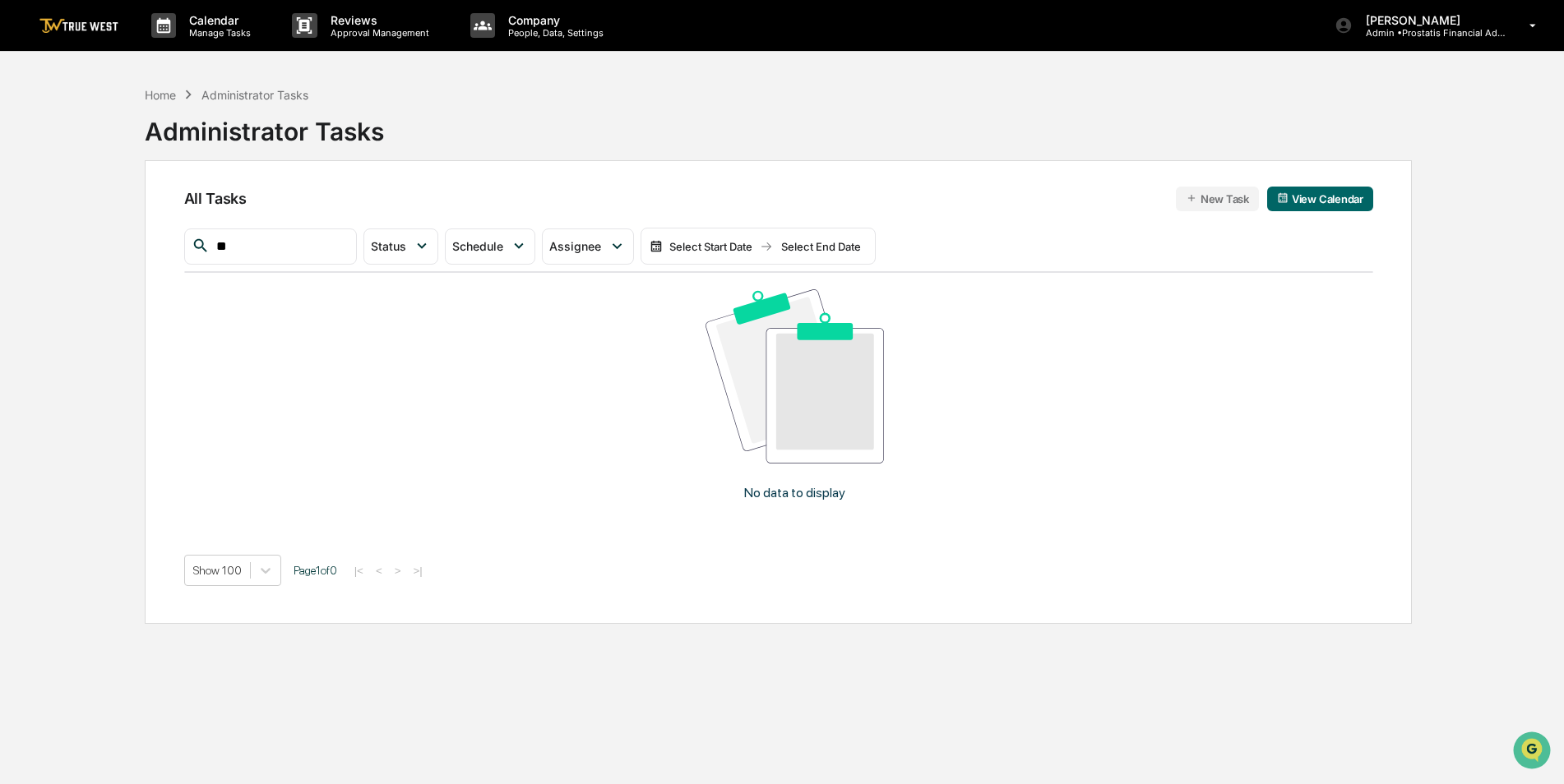
type input "*"
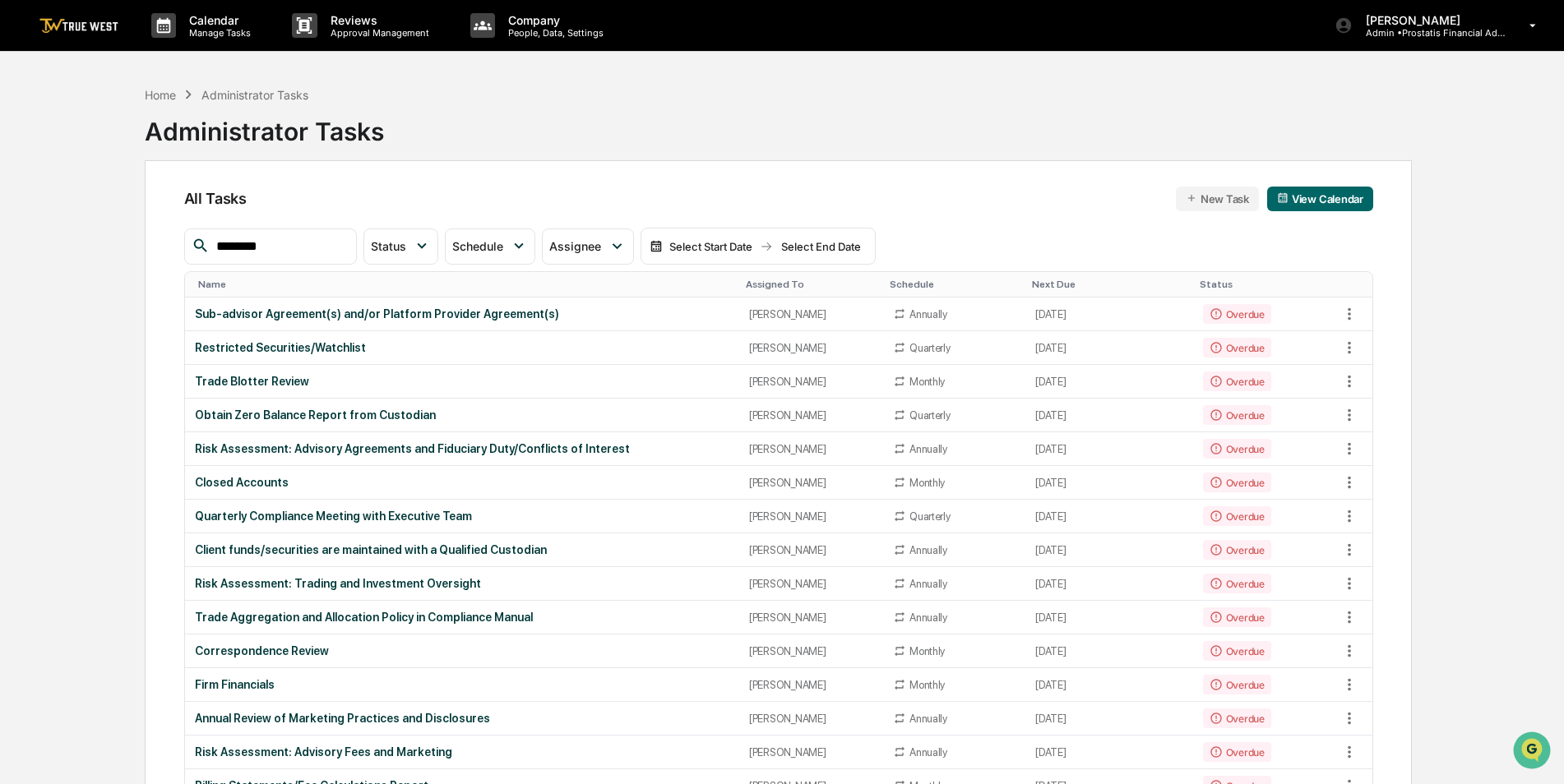
type input "*********"
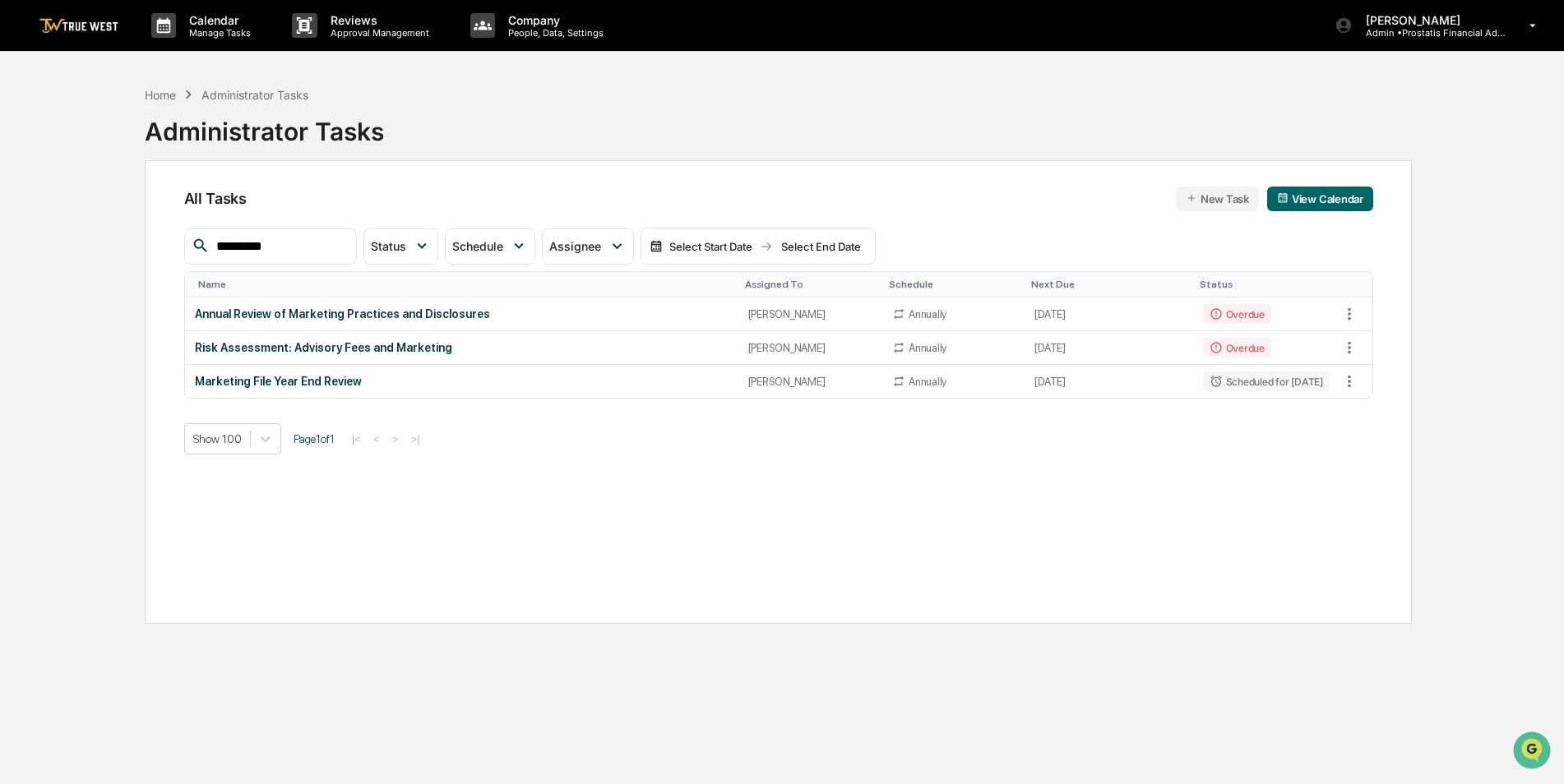
drag, startPoint x: 303, startPoint y: 243, endPoint x: 164, endPoint y: 253, distance: 139.4
click at [164, 253] on div "All Tasks New Task View Calendar ********* Status Select/Deselect All Done In P…" at bounding box center [778, 392] width 1267 height 463
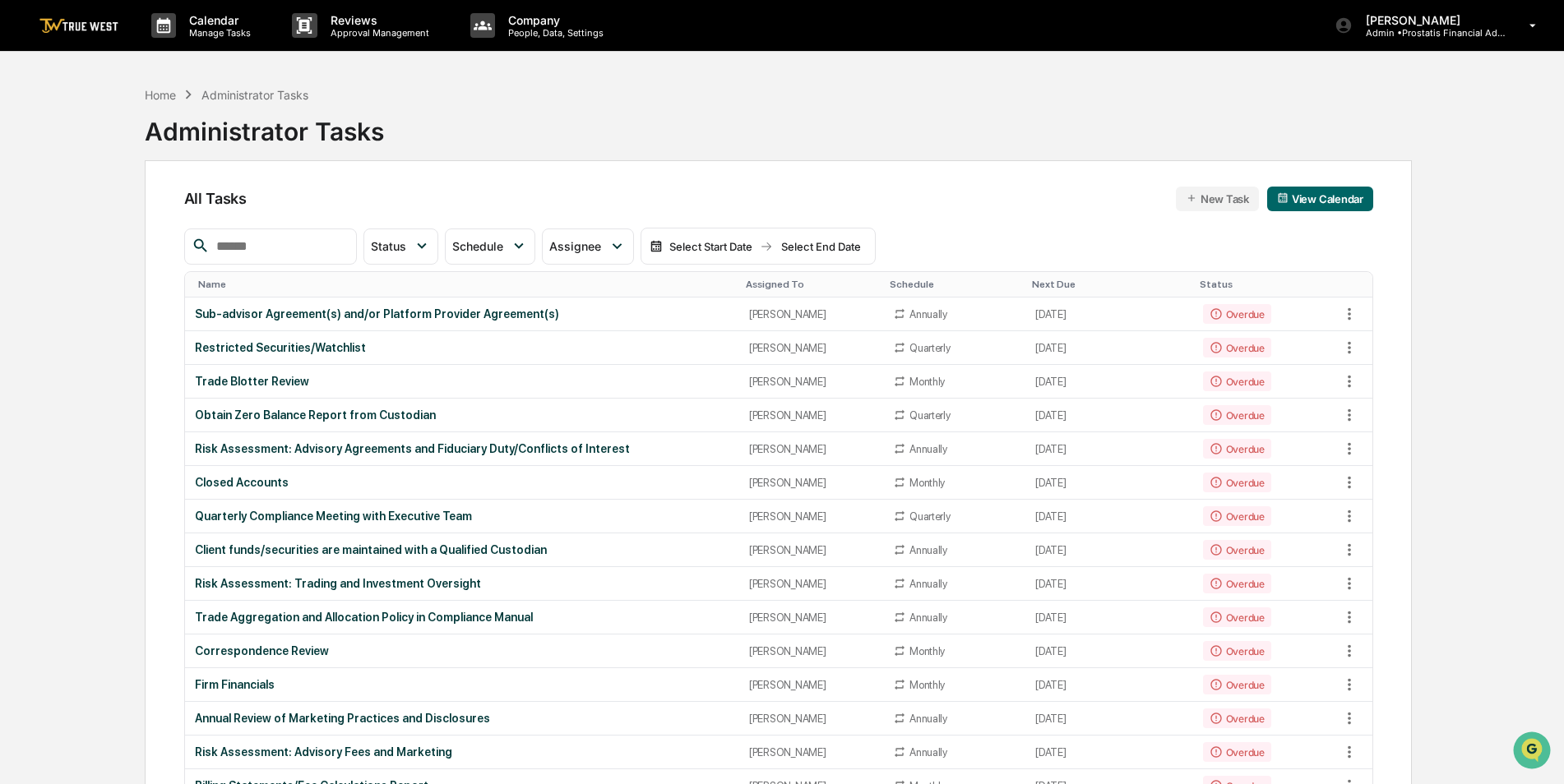
click at [255, 257] on input "text" at bounding box center [280, 247] width 140 height 21
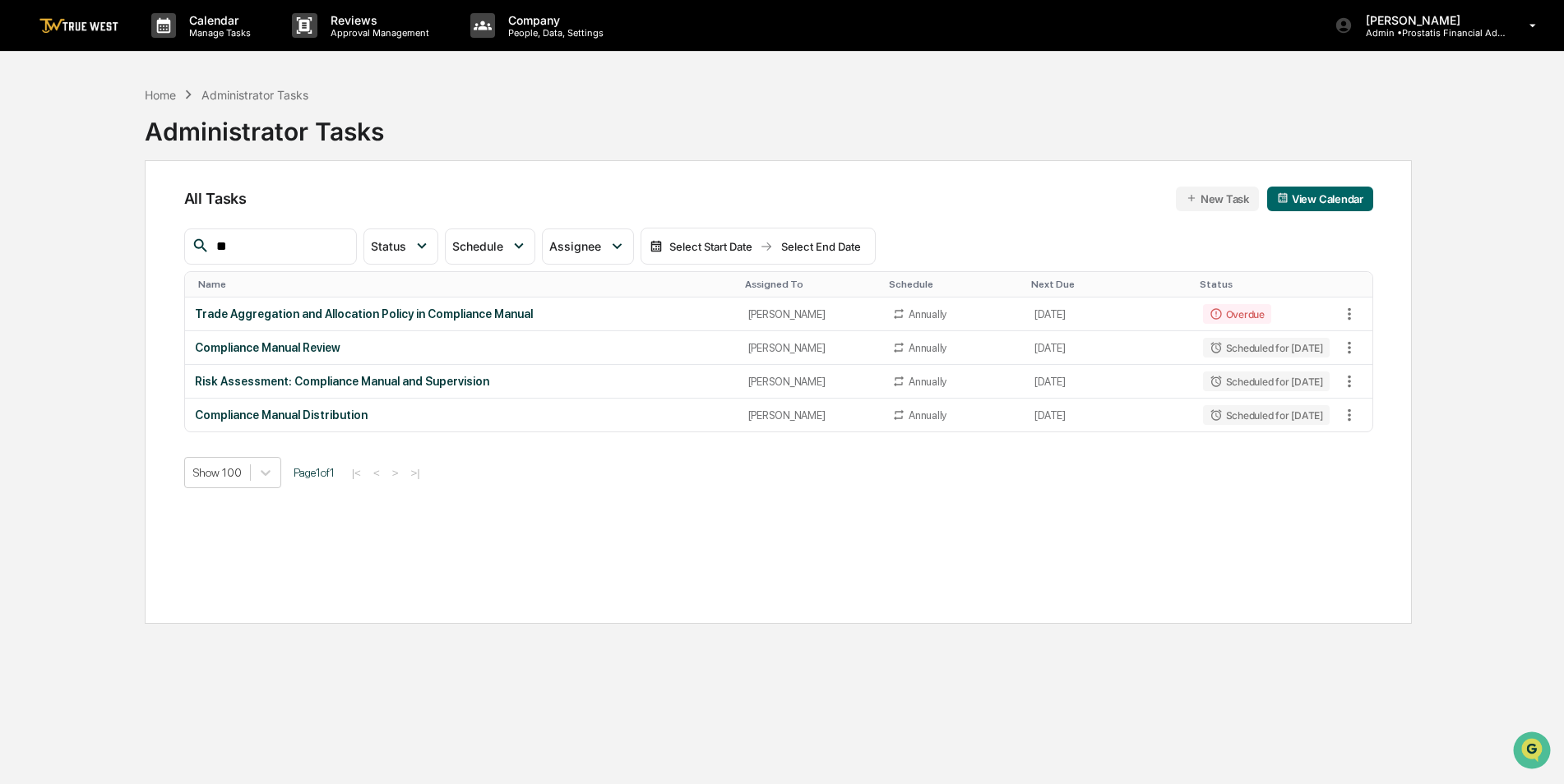
type input "*"
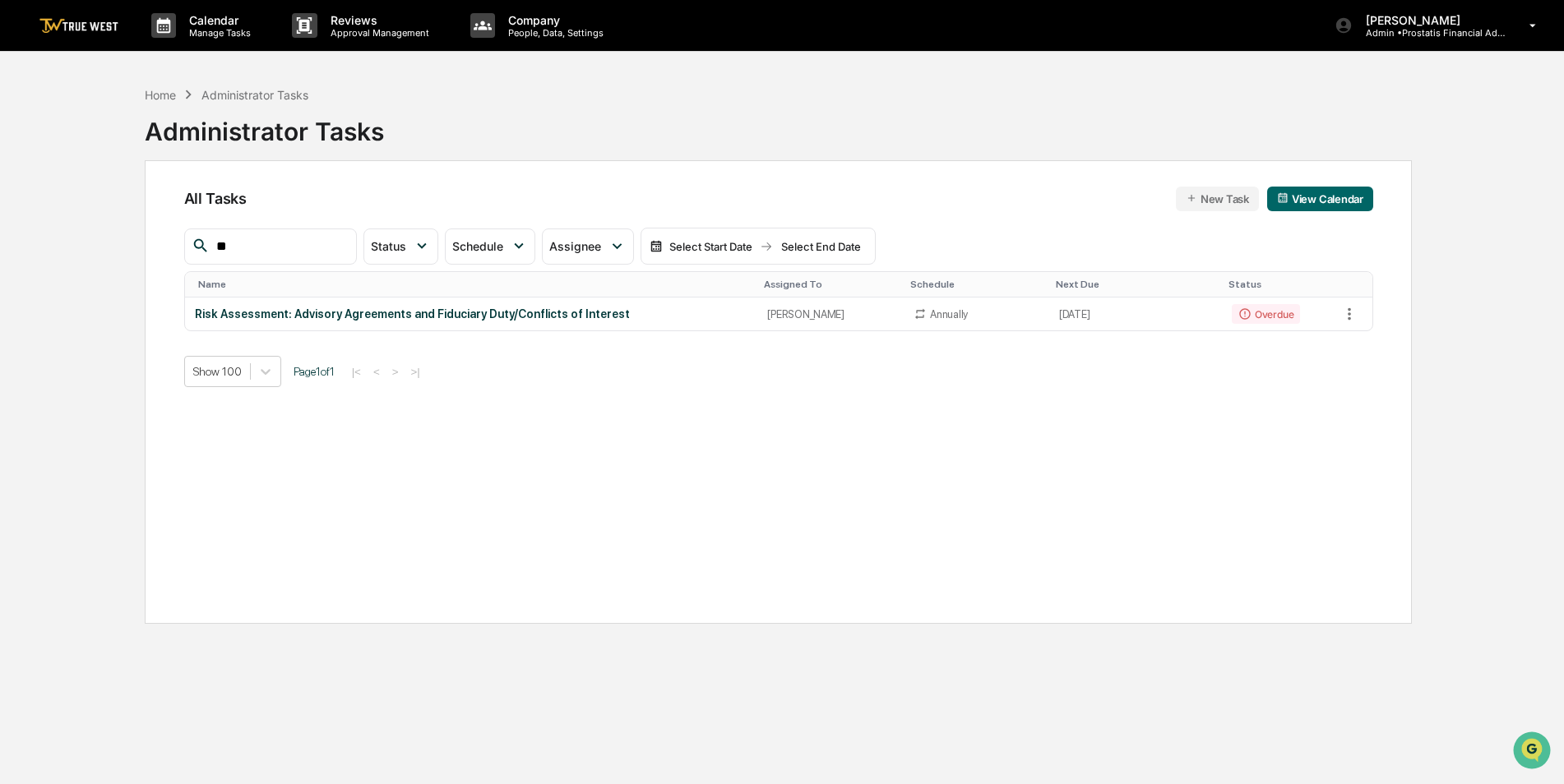
type input "*"
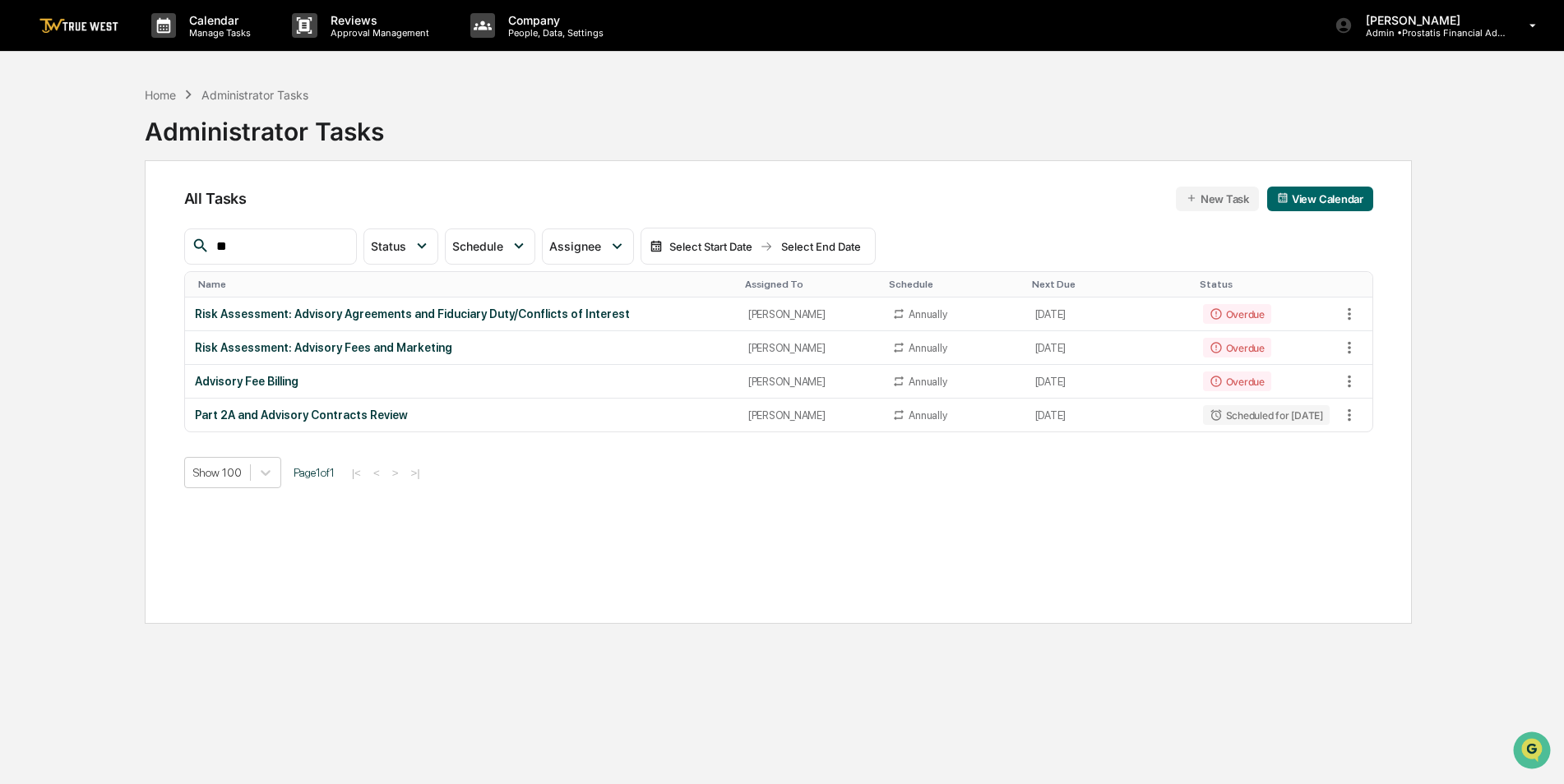
type input "*"
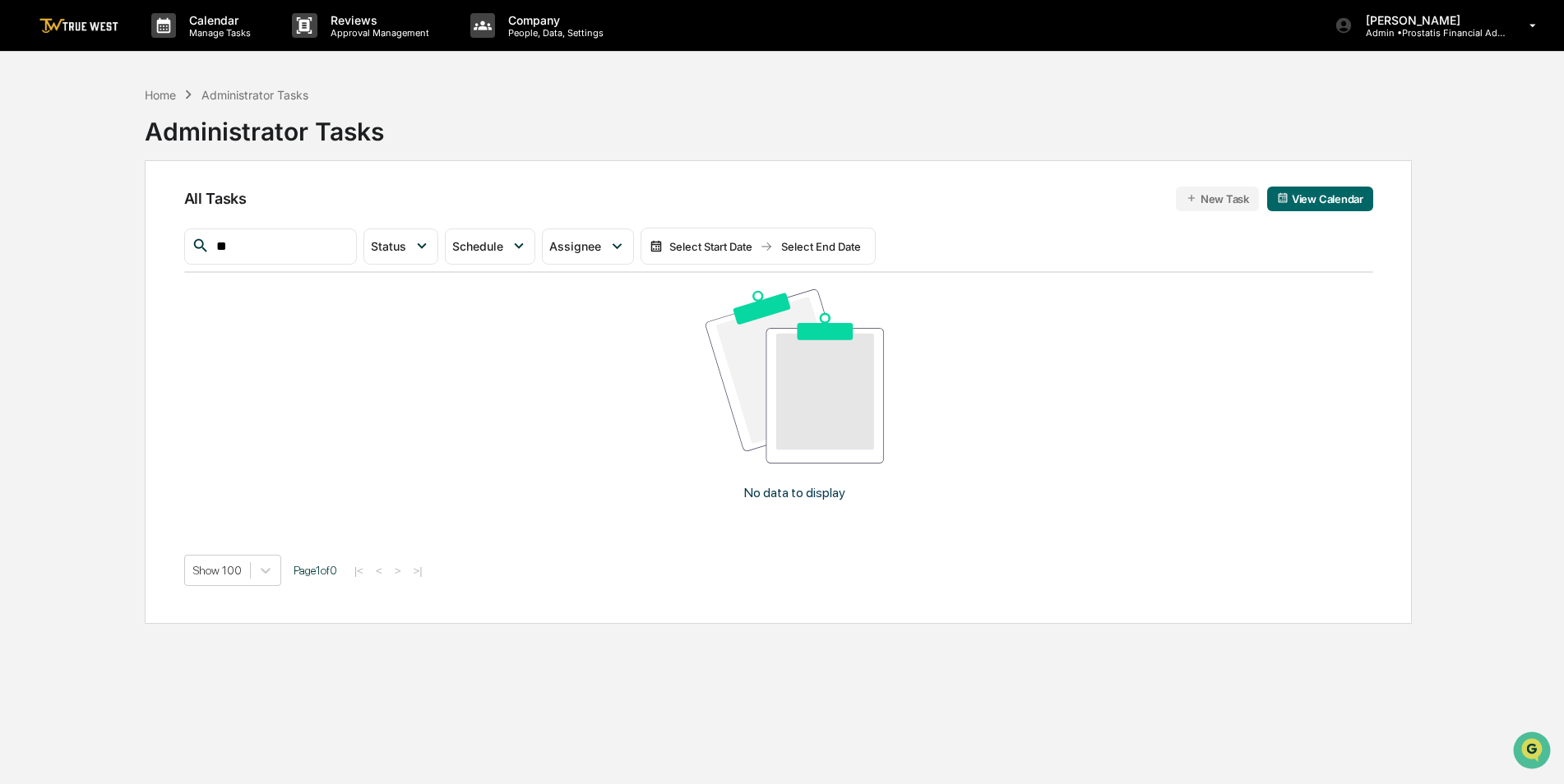
type input "*"
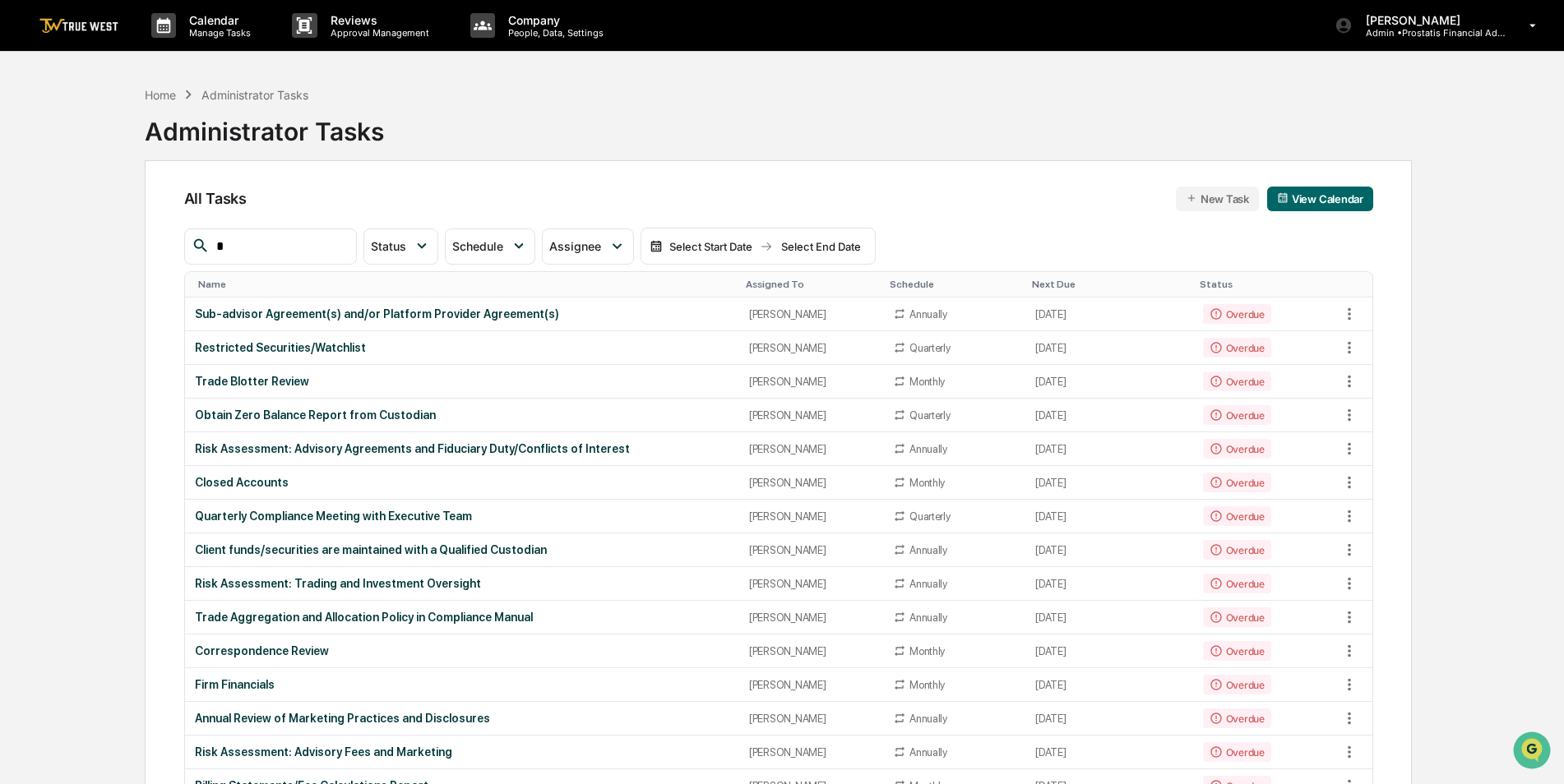
click at [299, 248] on input "*" at bounding box center [280, 247] width 140 height 21
type input "****"
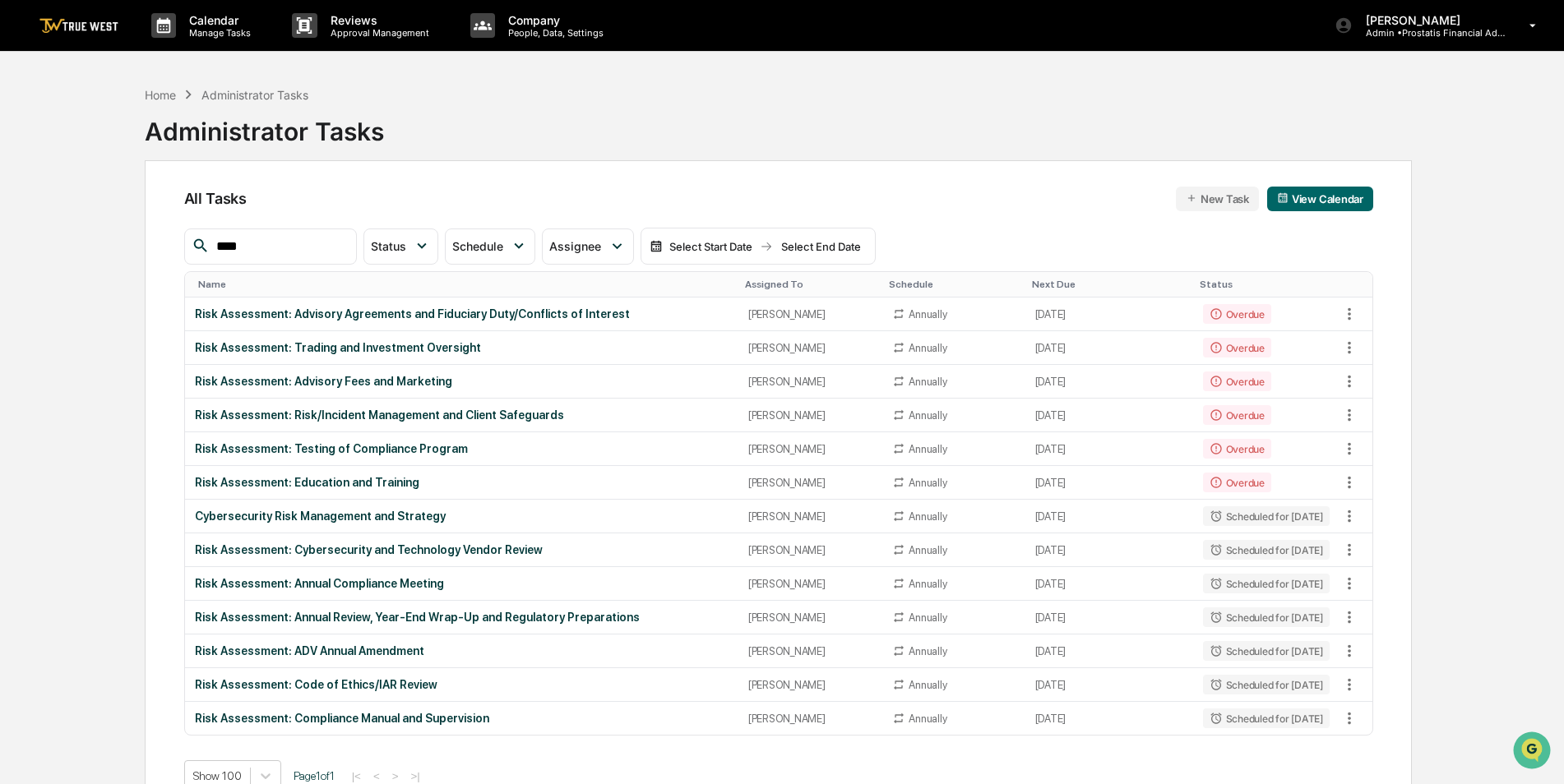
click at [142, 245] on div "Home Administrator Tasks Administrator Tasks All Tasks New Task View Calendar *…" at bounding box center [778, 470] width 1316 height 784
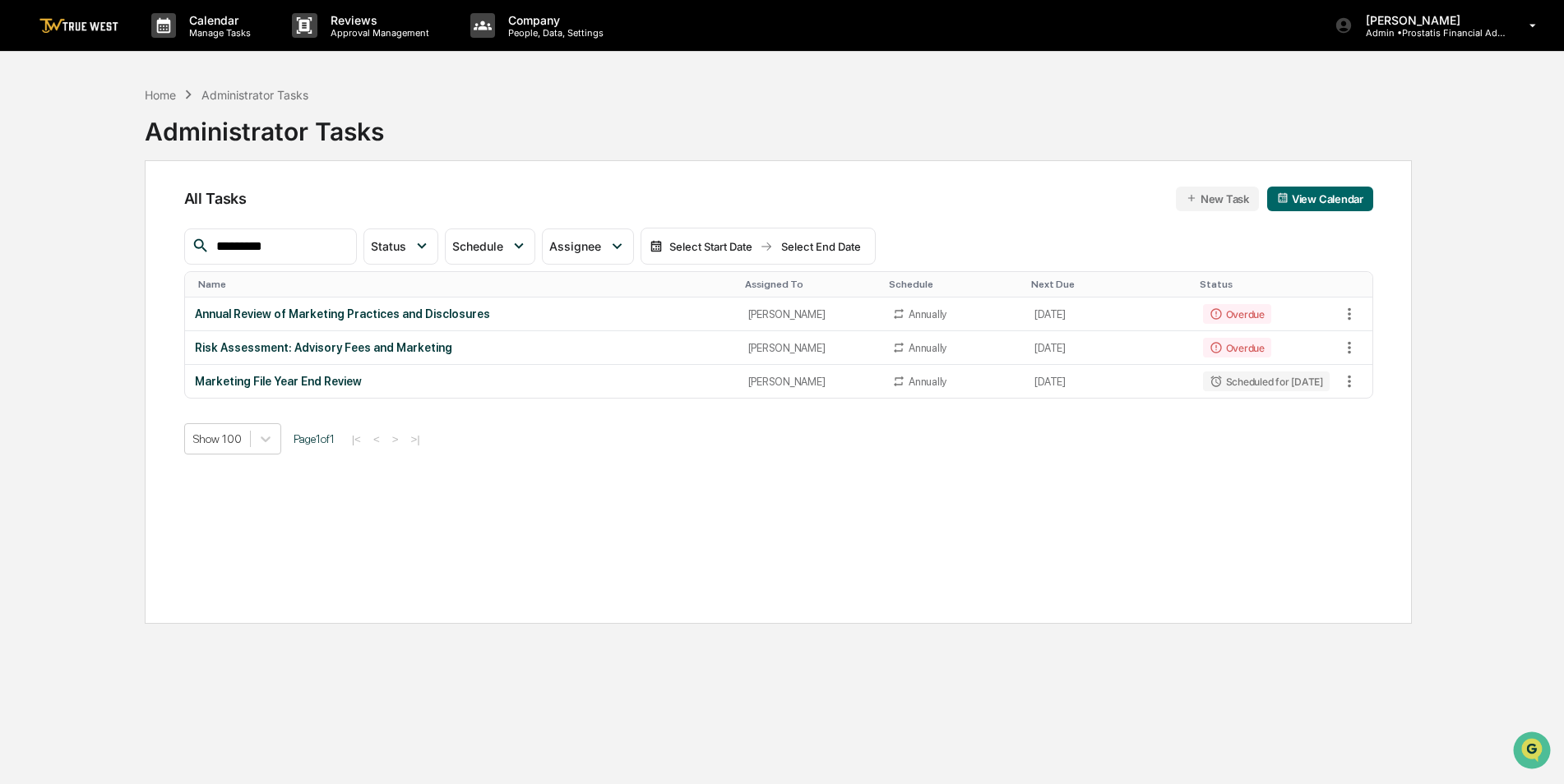
drag, startPoint x: 325, startPoint y: 249, endPoint x: 161, endPoint y: 256, distance: 164.1
click at [161, 256] on div "All Tasks New Task View Calendar ********* Status Select/Deselect All Done In P…" at bounding box center [778, 392] width 1267 height 463
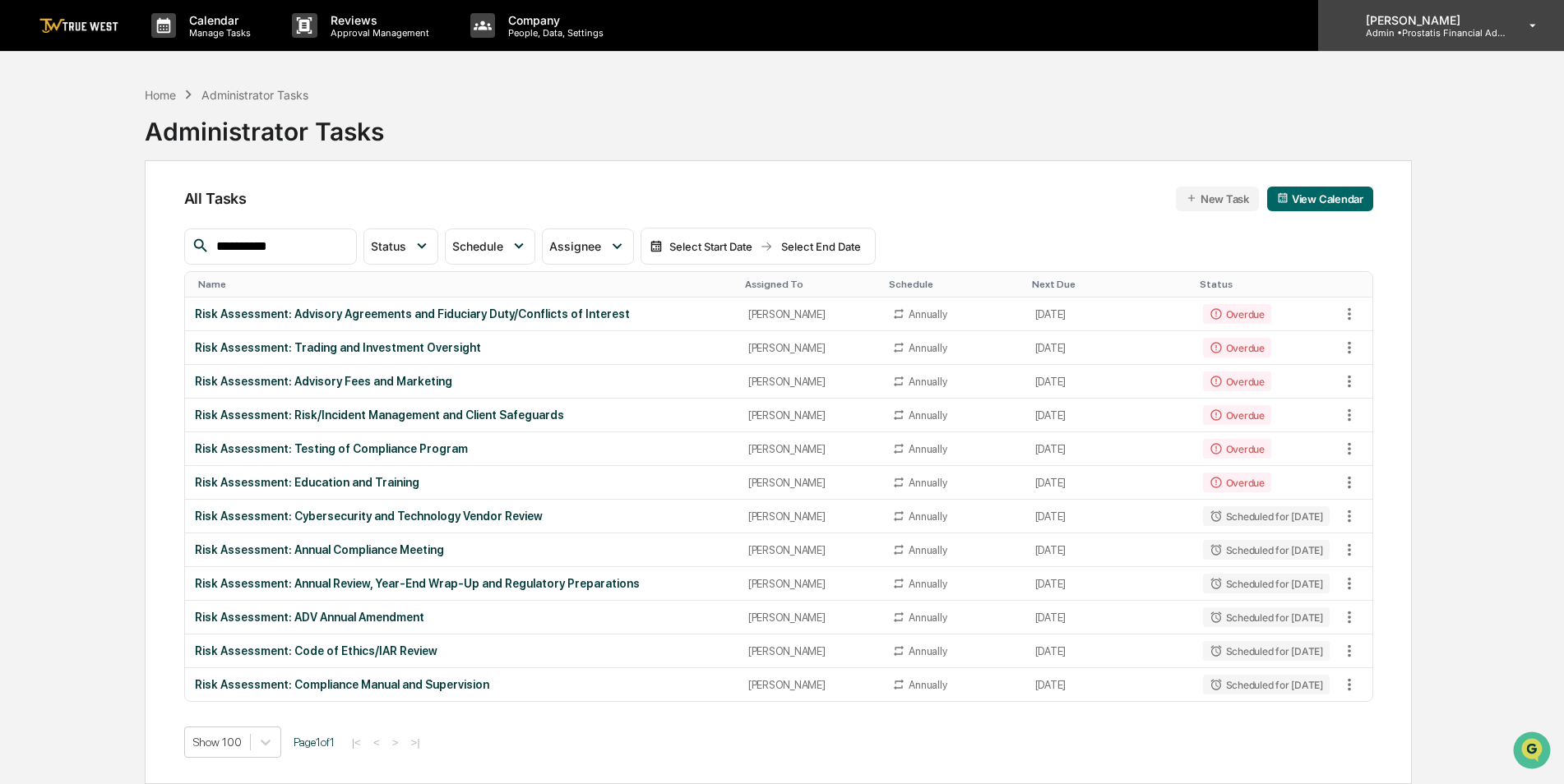
type input "**********"
click at [1437, 35] on p "Admin • Prostatis Financial Advisors" at bounding box center [1429, 33] width 153 height 12
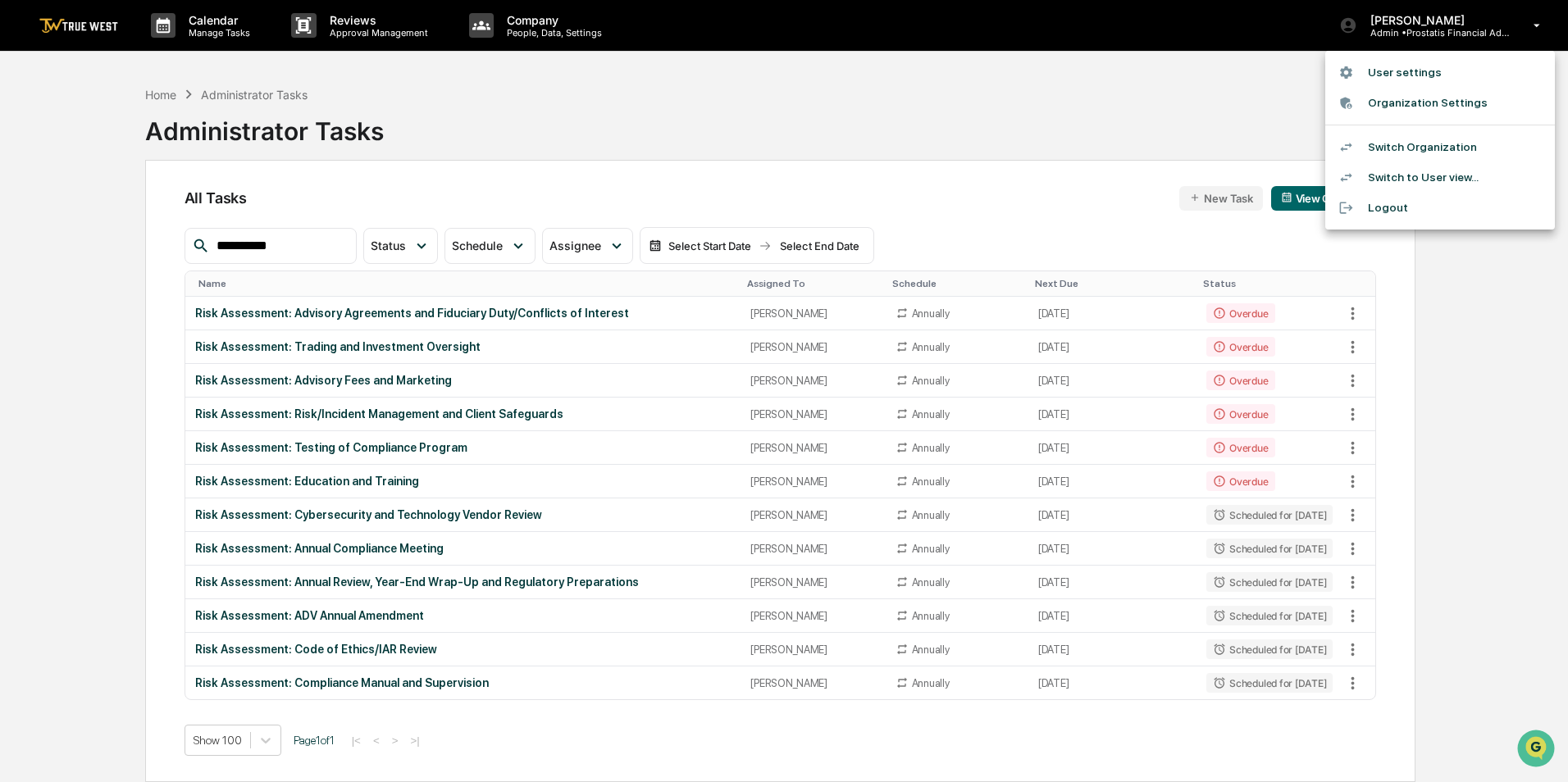
click at [1391, 142] on li "Switch Organization" at bounding box center [1440, 147] width 230 height 30
